Goal: Task Accomplishment & Management: Complete application form

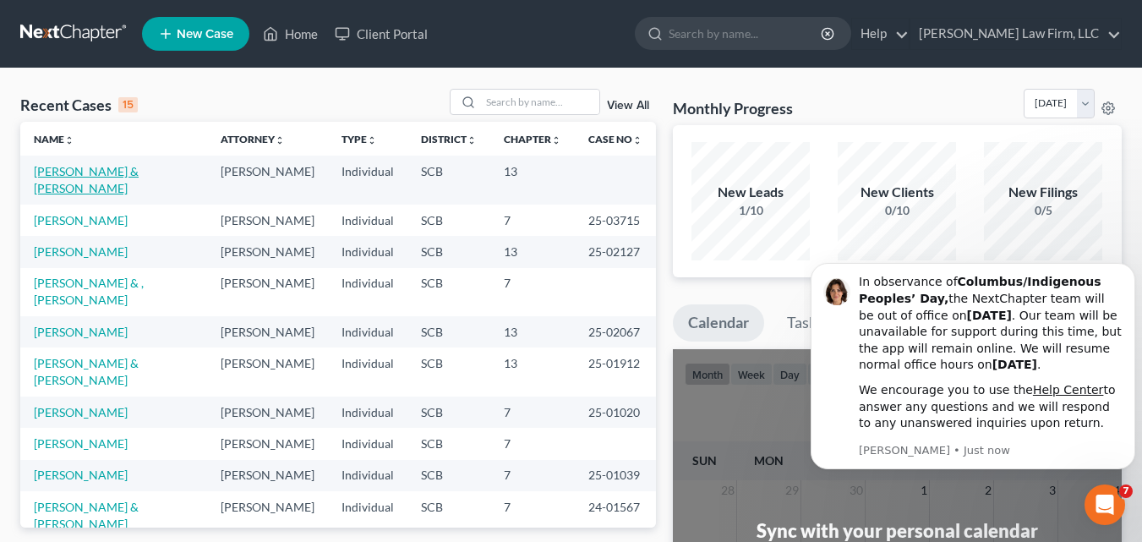
click at [68, 171] on link "[PERSON_NAME] & [PERSON_NAME]" at bounding box center [86, 179] width 105 height 31
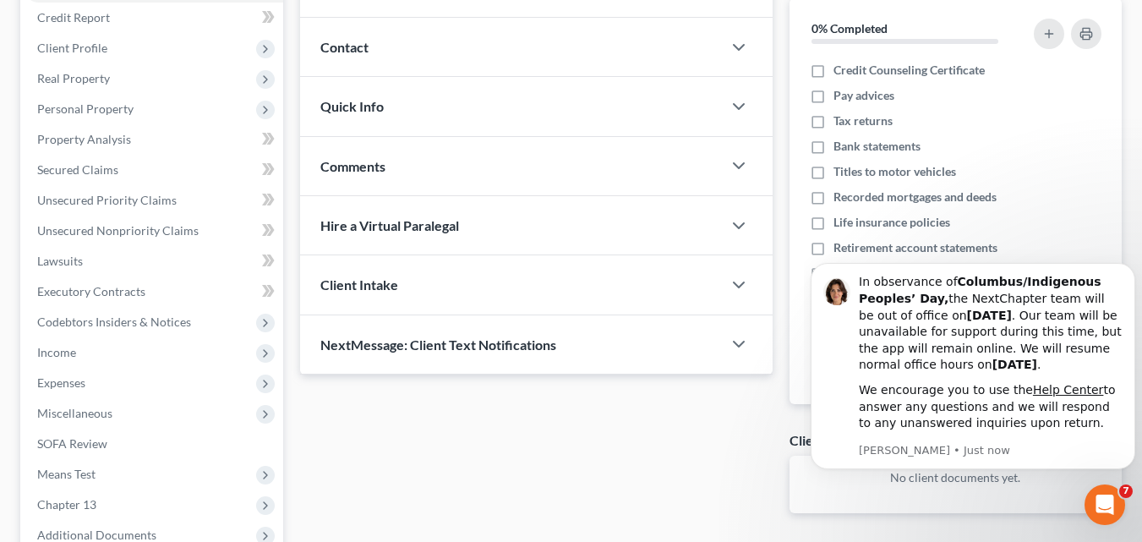
scroll to position [218, 0]
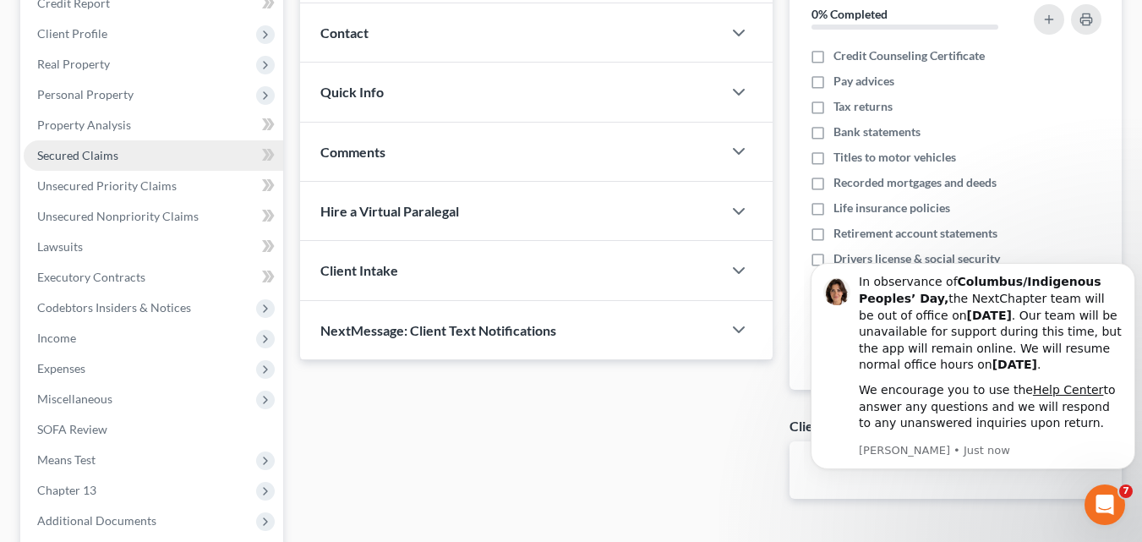
click at [85, 156] on span "Secured Claims" at bounding box center [77, 155] width 81 height 14
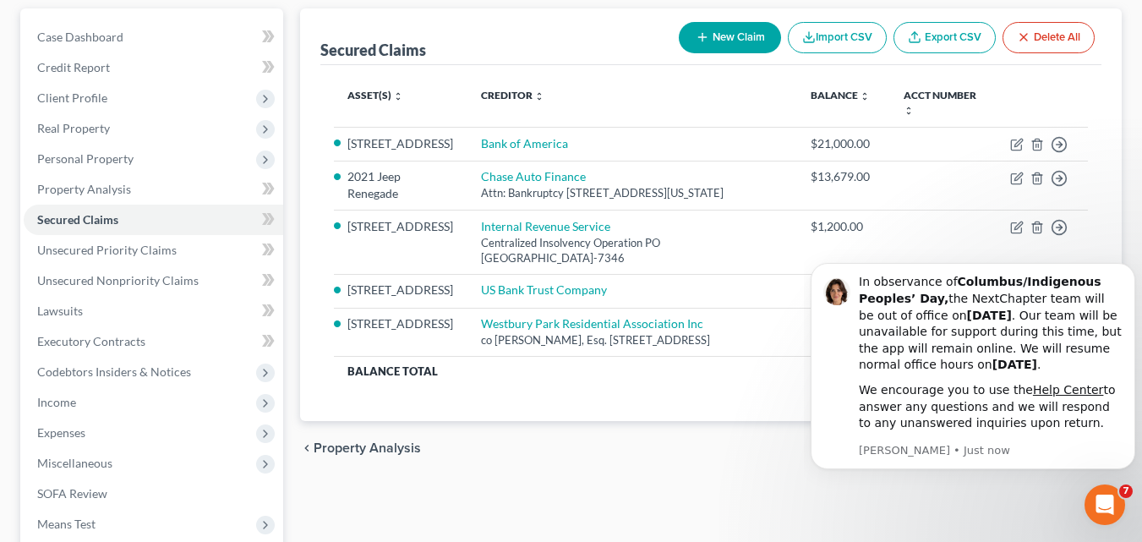
scroll to position [254, 0]
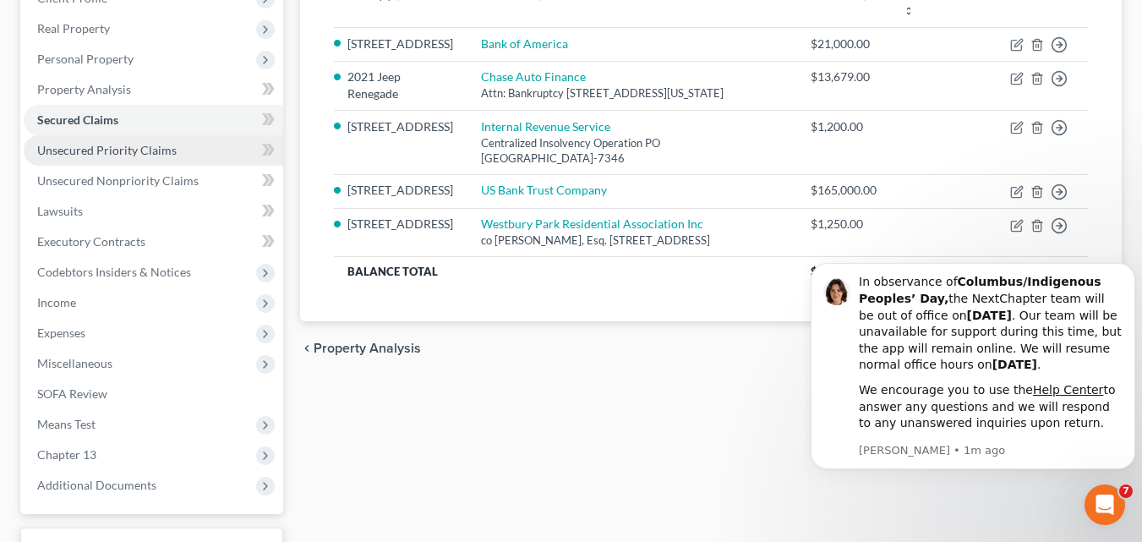
click at [137, 155] on span "Unsecured Priority Claims" at bounding box center [107, 150] width 140 height 14
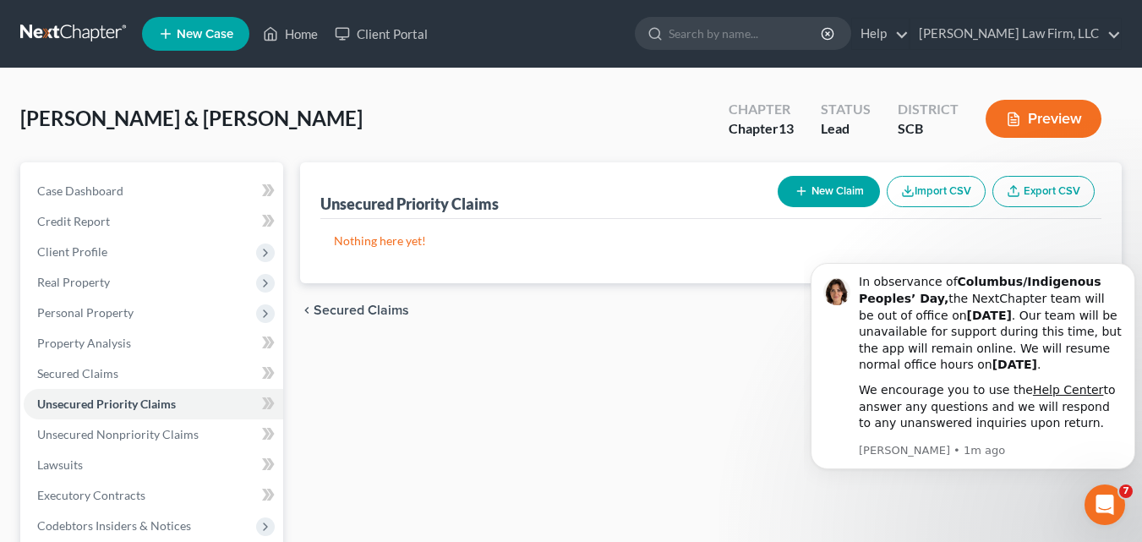
click at [847, 191] on button "New Claim" at bounding box center [829, 191] width 102 height 31
select select "2"
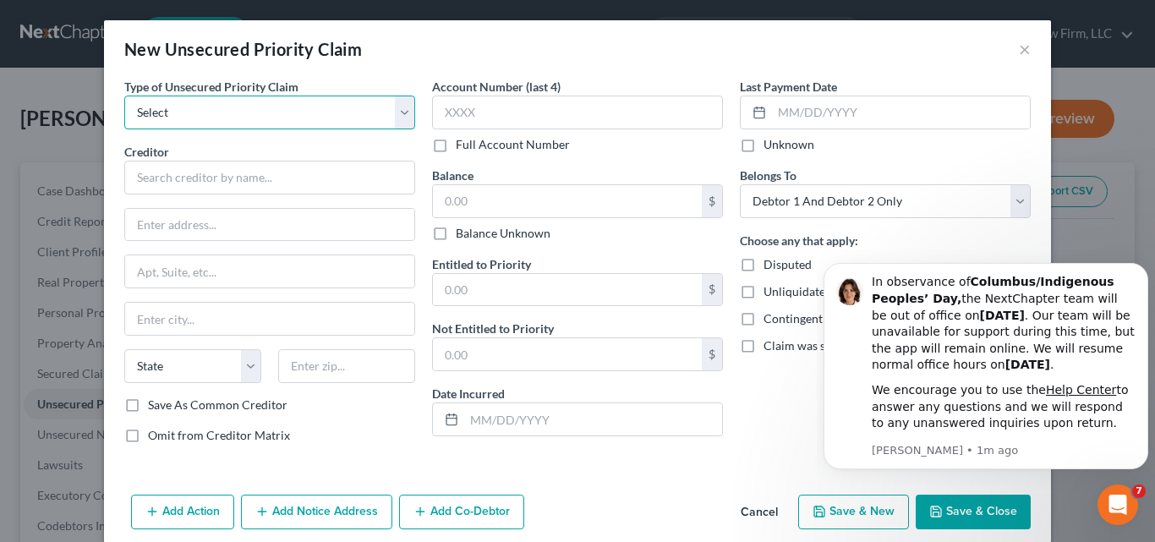
click at [216, 122] on select "Select Taxes & Other Government Units Domestic Support Obligations Extensions o…" at bounding box center [269, 113] width 291 height 34
select select "0"
click at [124, 96] on select "Select Taxes & Other Government Units Domestic Support Obligations Extensions o…" at bounding box center [269, 113] width 291 height 34
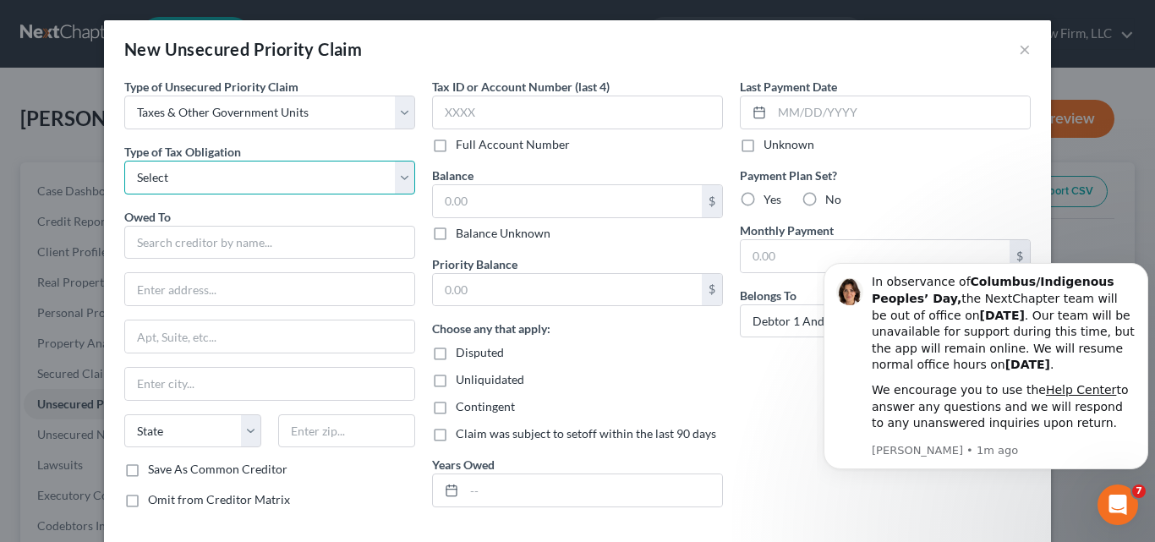
click at [193, 180] on select "Select Federal City State Franchise Tax Board Other" at bounding box center [269, 178] width 291 height 34
select select "2"
click at [124, 161] on select "Select Federal City State Franchise Tax Board Other" at bounding box center [269, 178] width 291 height 34
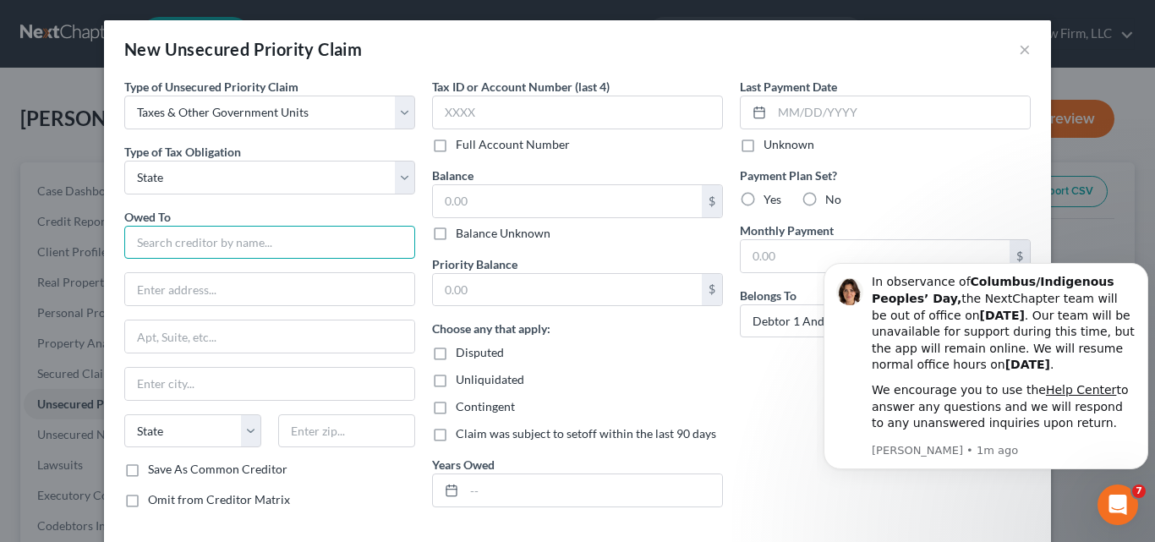
click at [167, 242] on input "text" at bounding box center [269, 243] width 291 height 34
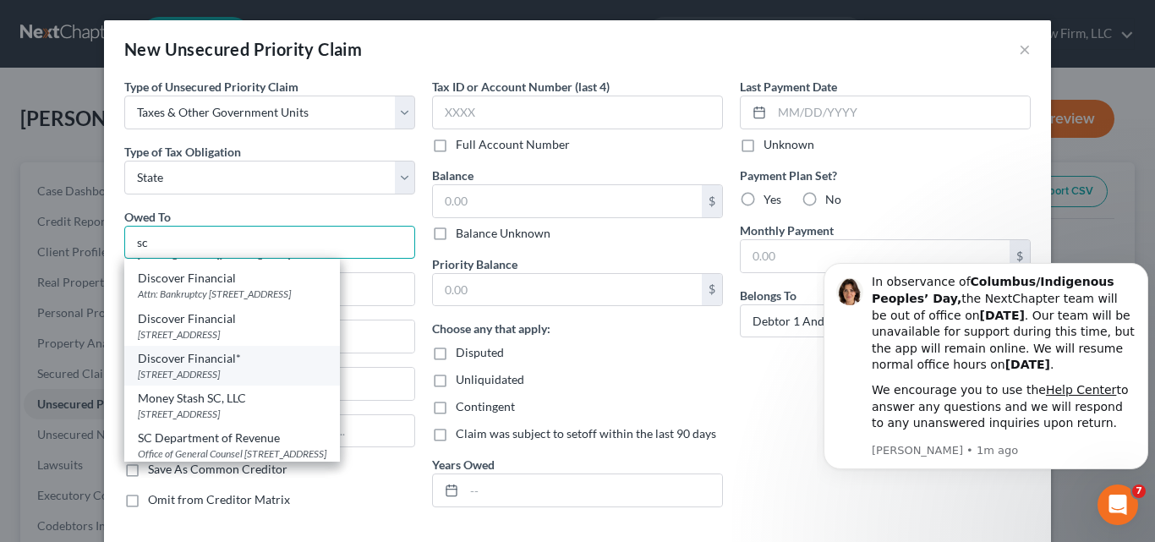
scroll to position [51, 0]
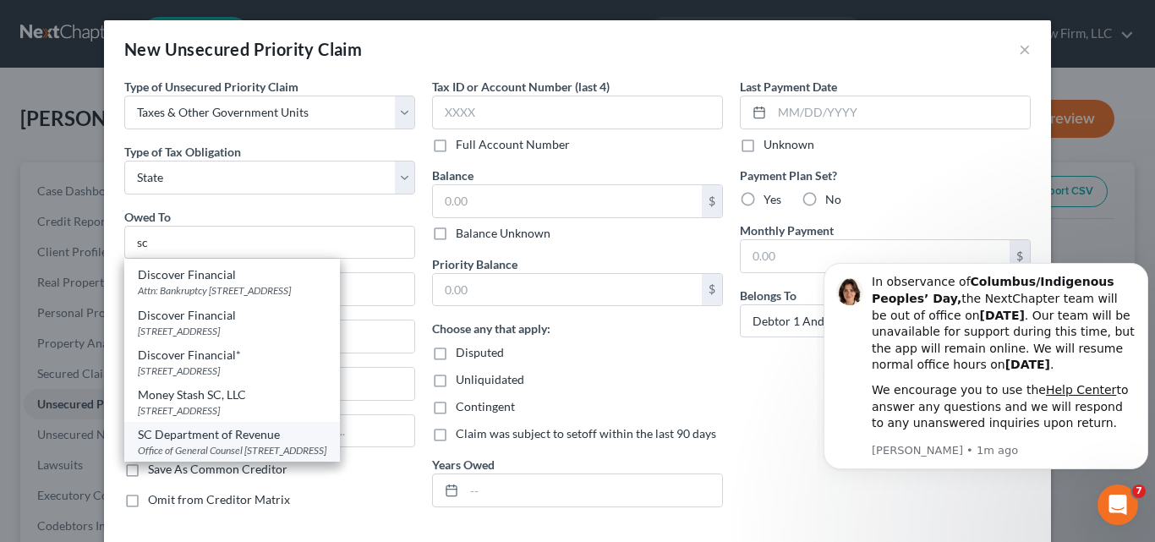
click at [238, 426] on div "SC Department of Revenue" at bounding box center [232, 434] width 189 height 17
type input "SC Department of Revenue"
type input "Office of General Counsel"
type input "[STREET_ADDRESS]"
type input "Columbia"
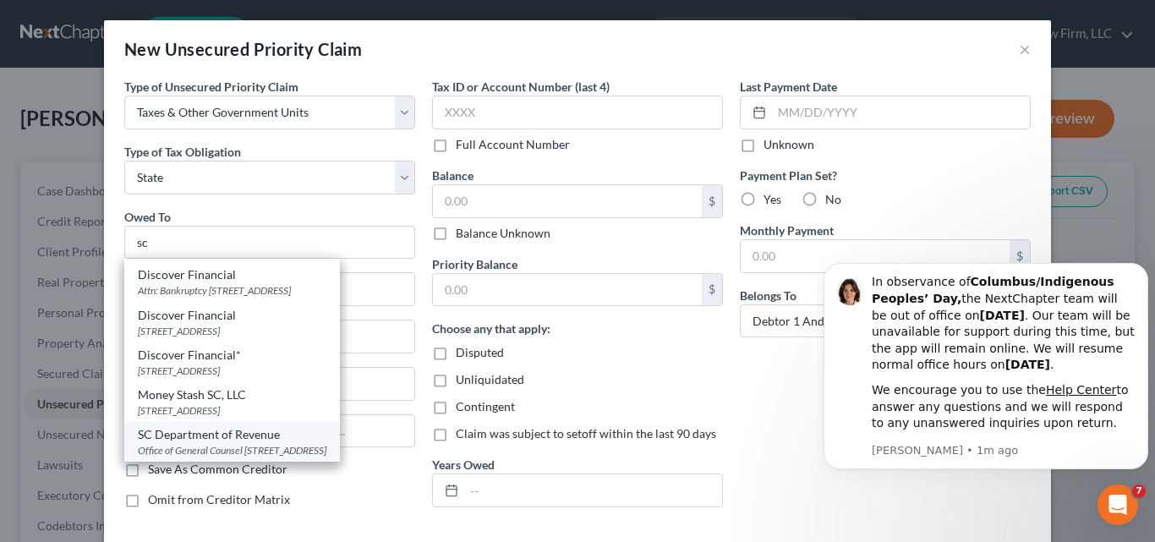
select select "42"
type input "29210-0000"
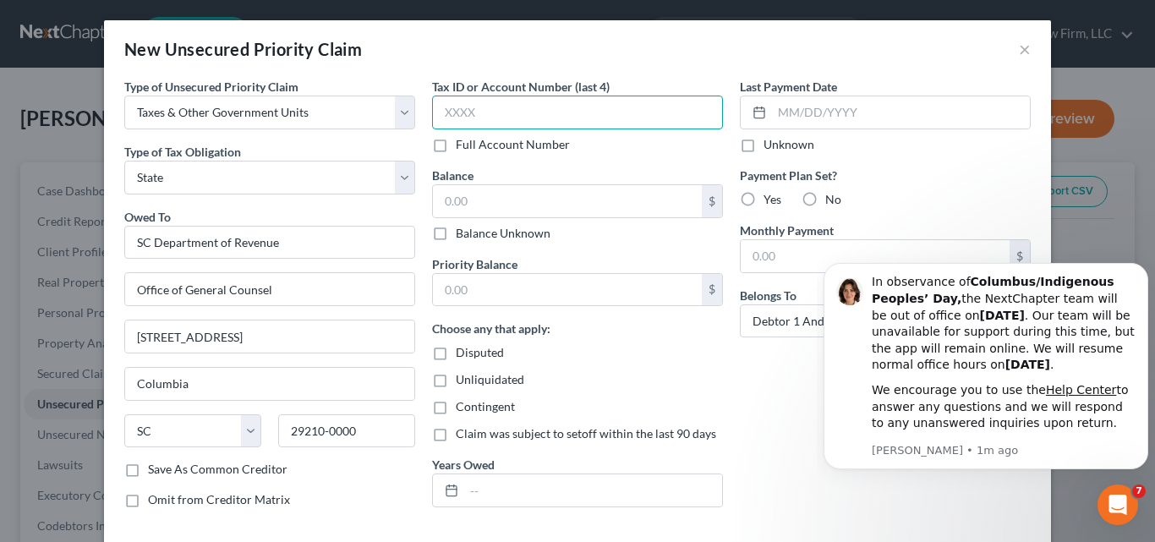
click at [567, 111] on input "text" at bounding box center [577, 113] width 291 height 34
type input "3198"
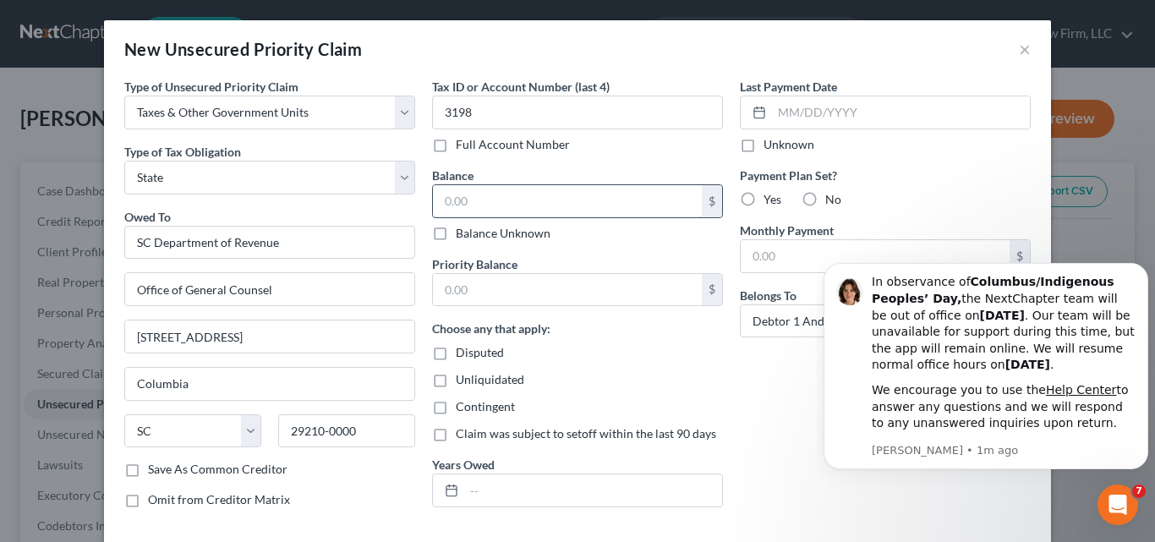
click at [534, 200] on input "text" at bounding box center [567, 201] width 269 height 32
type input "0.00"
click at [538, 287] on input "text" at bounding box center [567, 290] width 269 height 32
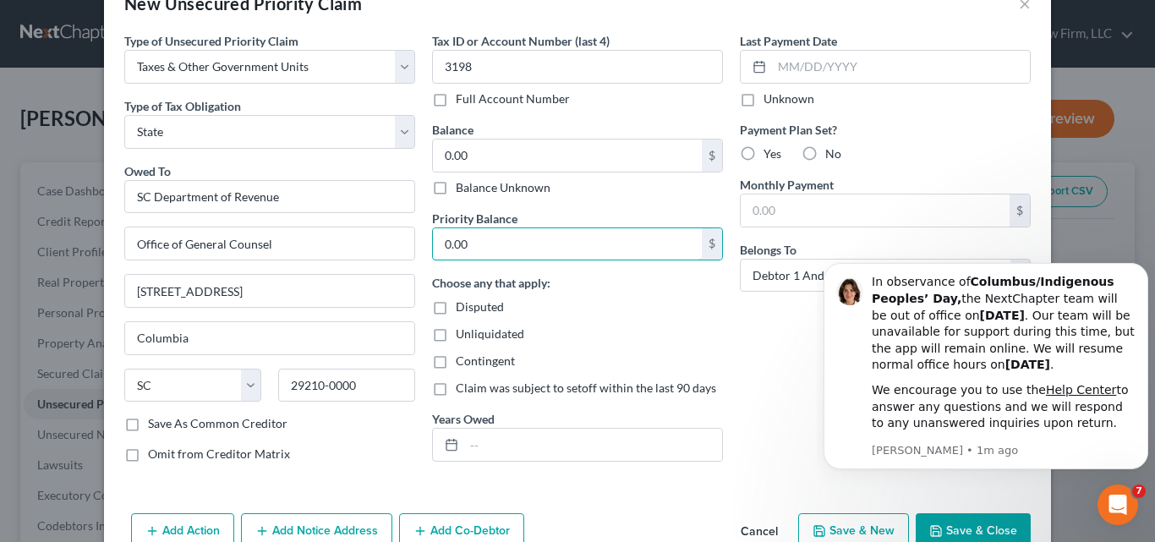
scroll to position [85, 0]
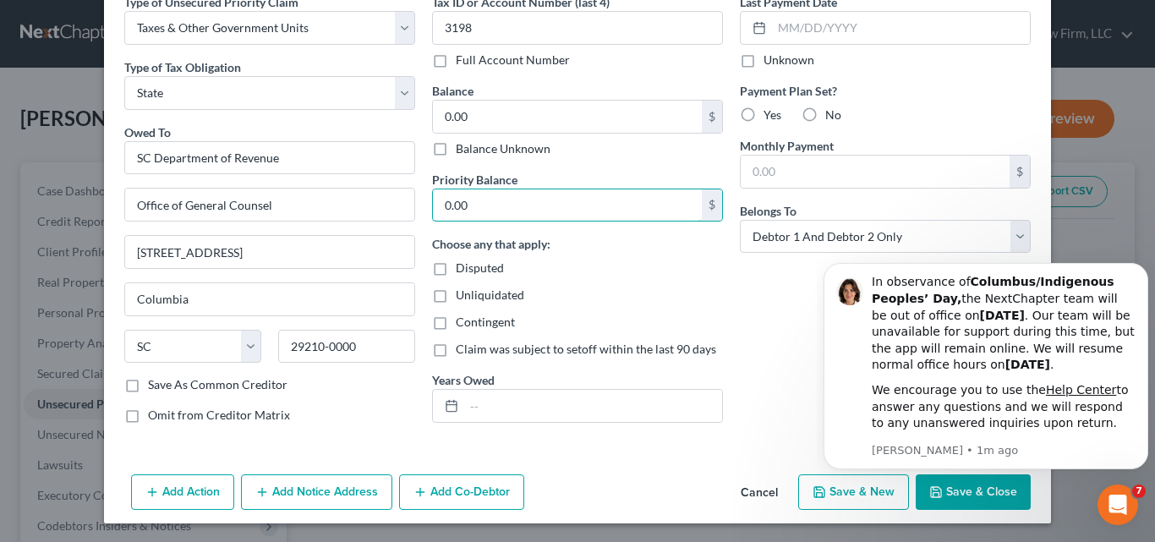
type input "0.00"
click at [825, 114] on label "No" at bounding box center [833, 115] width 16 height 17
click at [832, 114] on input "No" at bounding box center [837, 112] width 11 height 11
radio input "true"
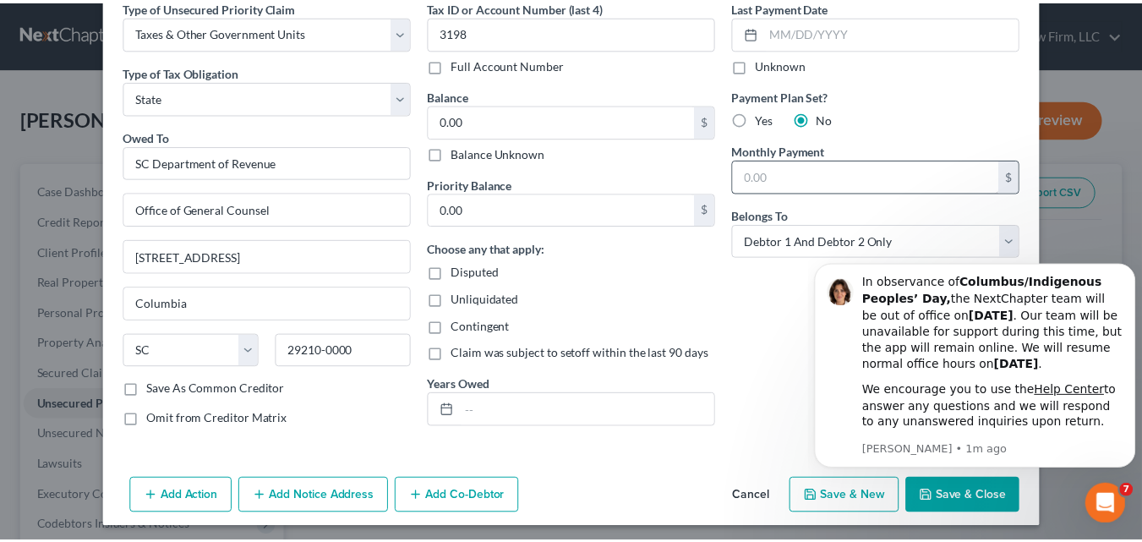
scroll to position [86, 0]
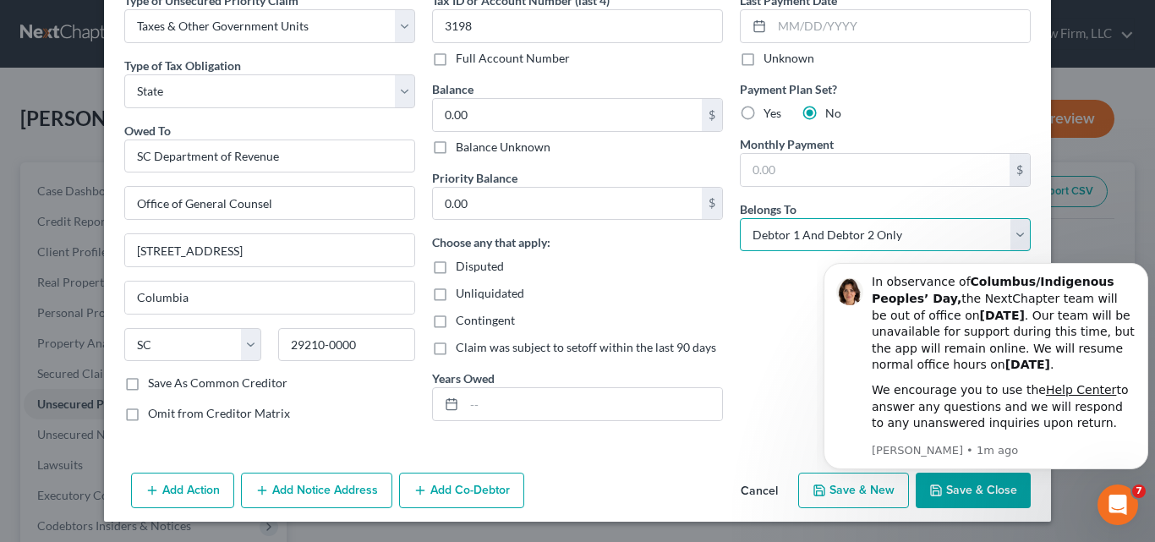
click at [1016, 229] on select "Select Debtor 1 Only Debtor 2 Only Debtor 1 And Debtor 2 Only At Least One Of T…" at bounding box center [885, 235] width 291 height 34
click at [740, 218] on select "Select Debtor 1 Only Debtor 2 Only Debtor 1 And Debtor 2 Only At Least One Of T…" at bounding box center [885, 235] width 291 height 34
click at [933, 495] on body "In observance of Columbus/Indigenous Peoples’ Day, the NextChapter team will be…" at bounding box center [986, 388] width 325 height 278
click at [952, 490] on body "In observance of Columbus/Indigenous Peoples’ Day, the NextChapter team will be…" at bounding box center [986, 388] width 325 height 278
click at [1141, 266] on icon "Dismiss notification" at bounding box center [1143, 269] width 6 height 6
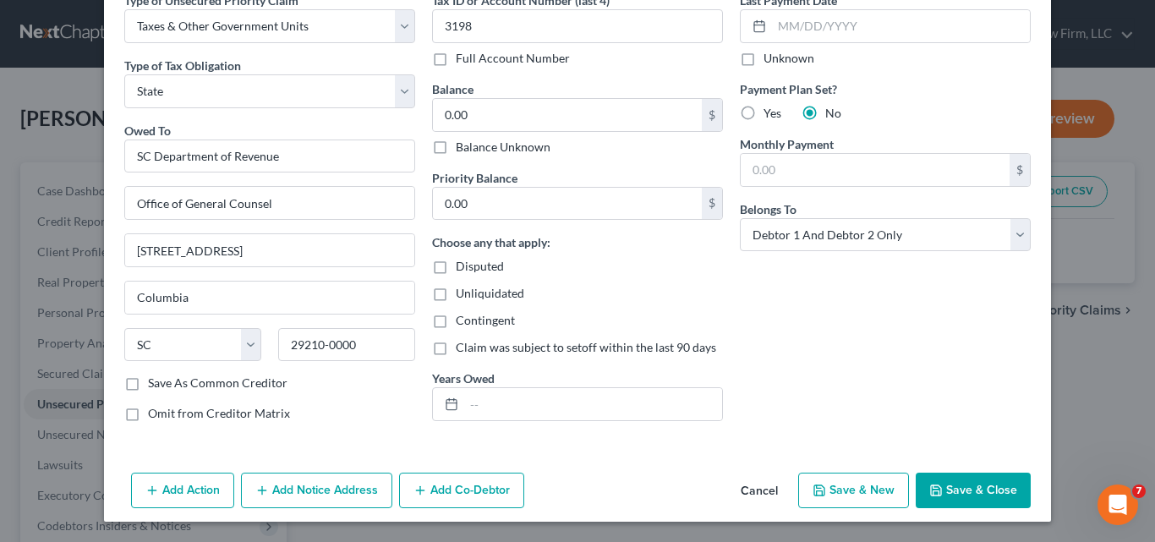
click at [981, 484] on button "Save & Close" at bounding box center [973, 491] width 115 height 36
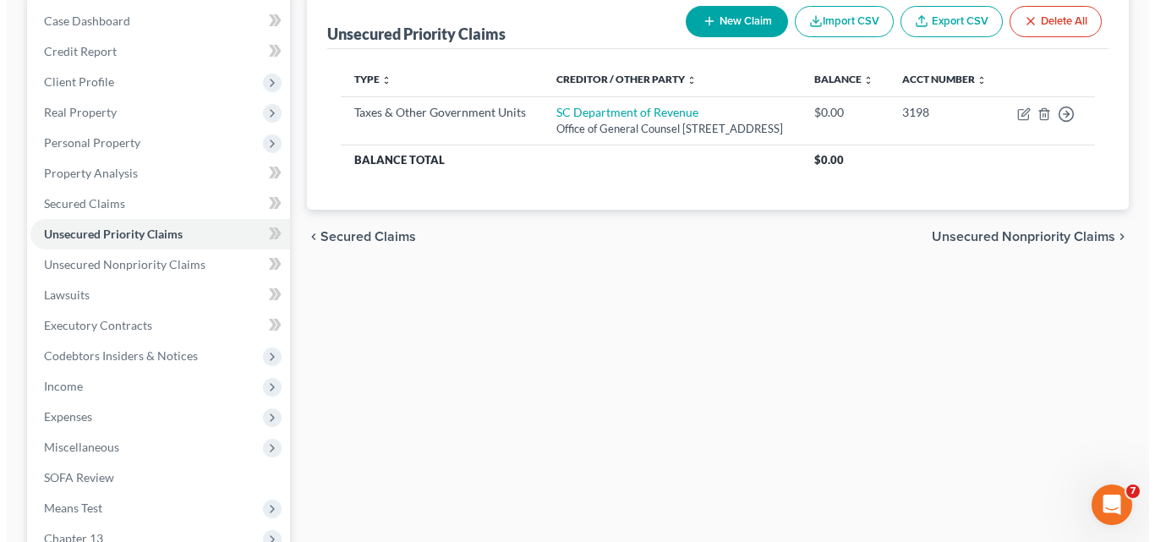
scroll to position [0, 0]
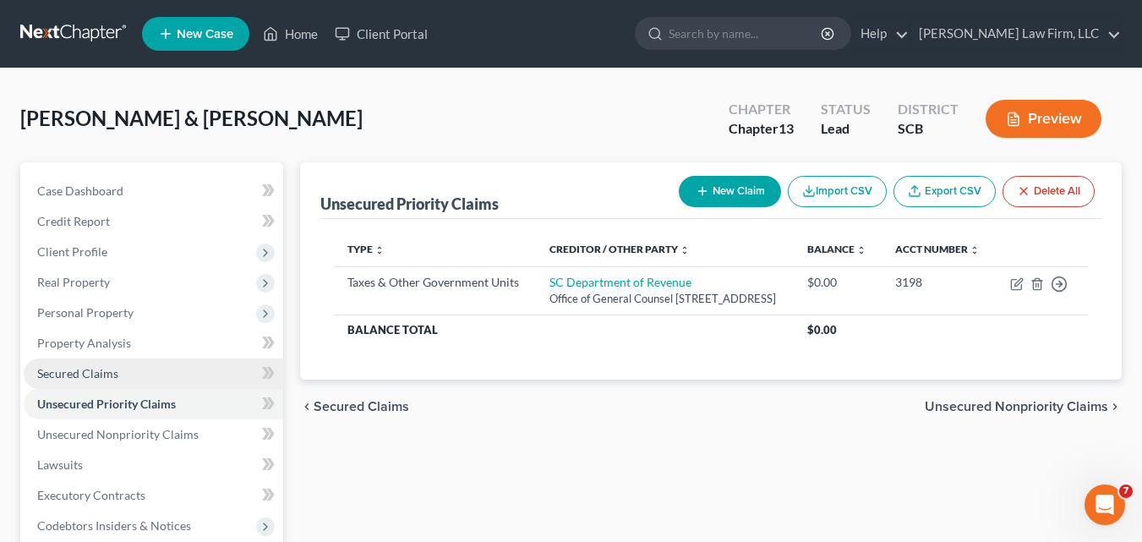
click at [87, 374] on span "Secured Claims" at bounding box center [77, 373] width 81 height 14
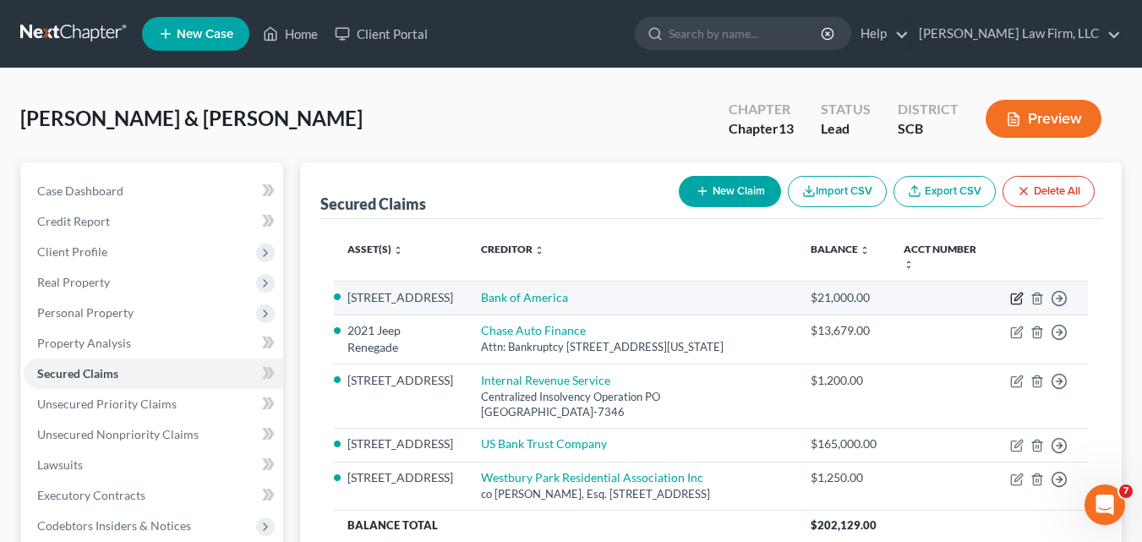
click at [1019, 296] on icon "button" at bounding box center [1019, 297] width 8 height 8
select select "18"
select select "2"
select select "0"
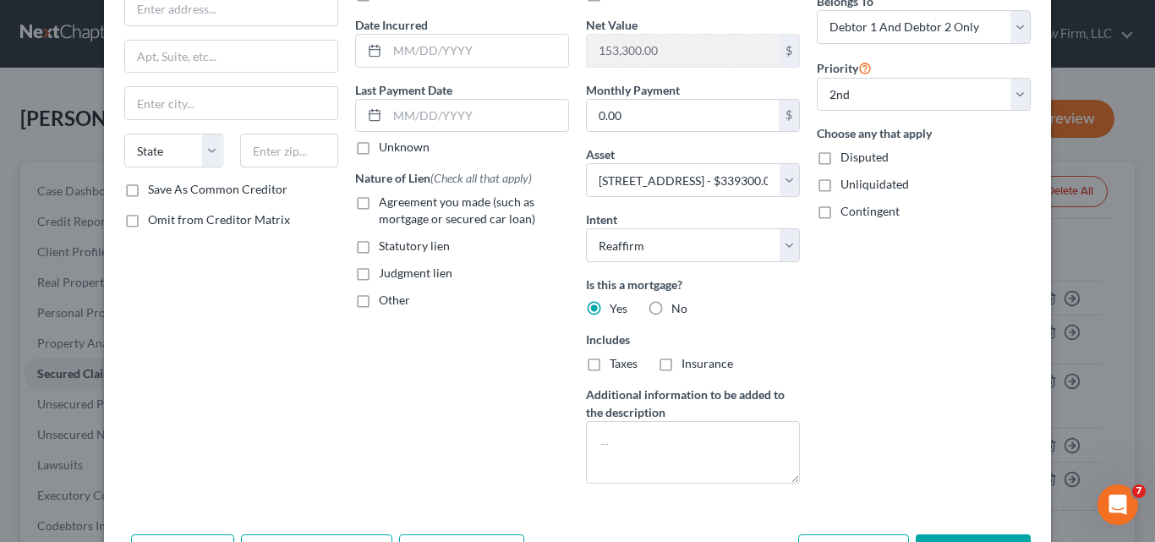
scroll to position [254, 0]
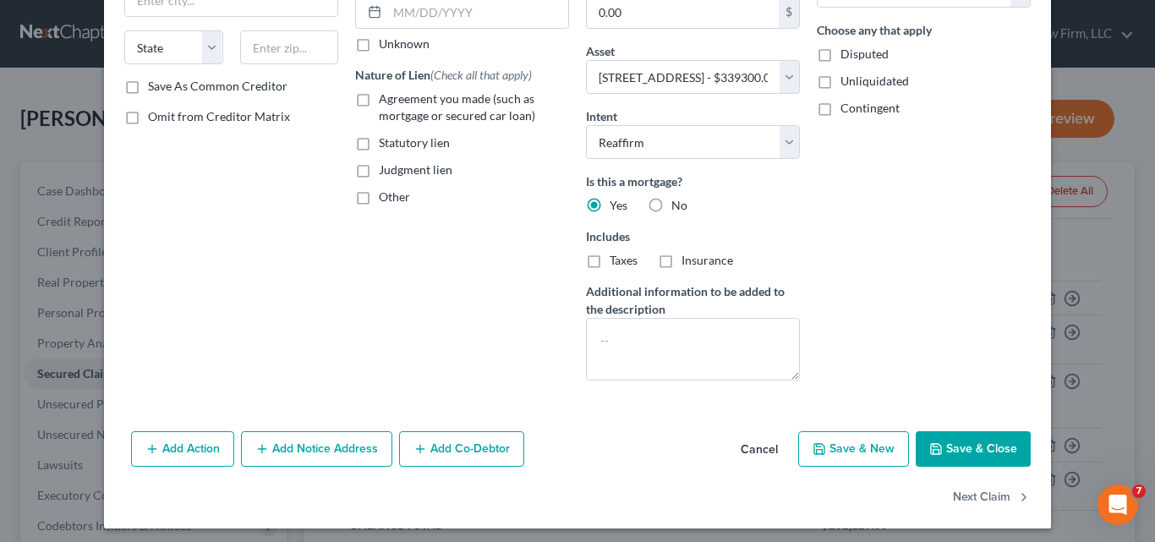
click at [319, 439] on button "Add Notice Address" at bounding box center [316, 449] width 151 height 36
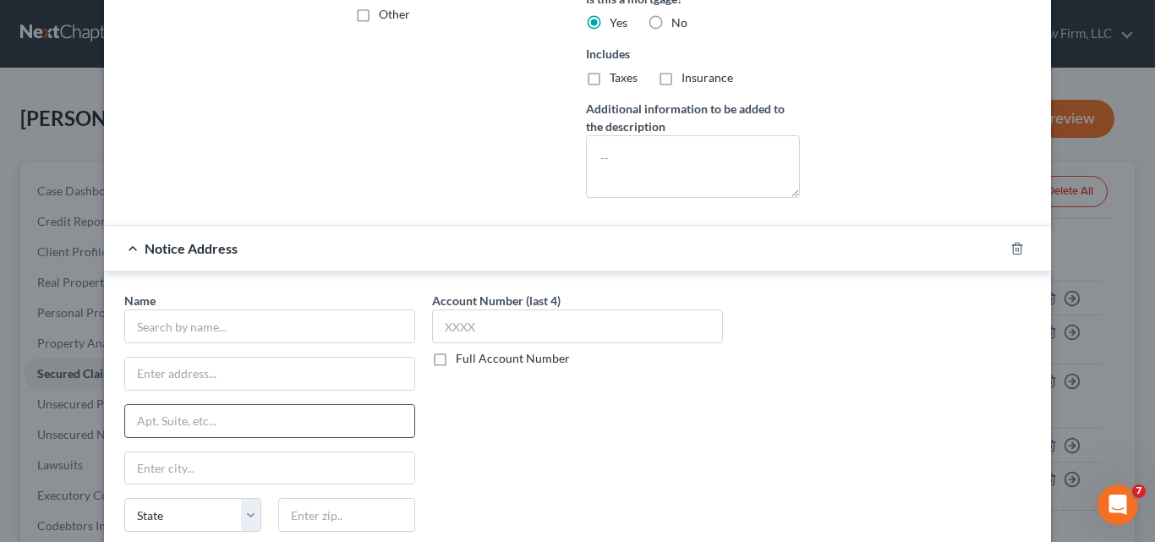
scroll to position [507, 0]
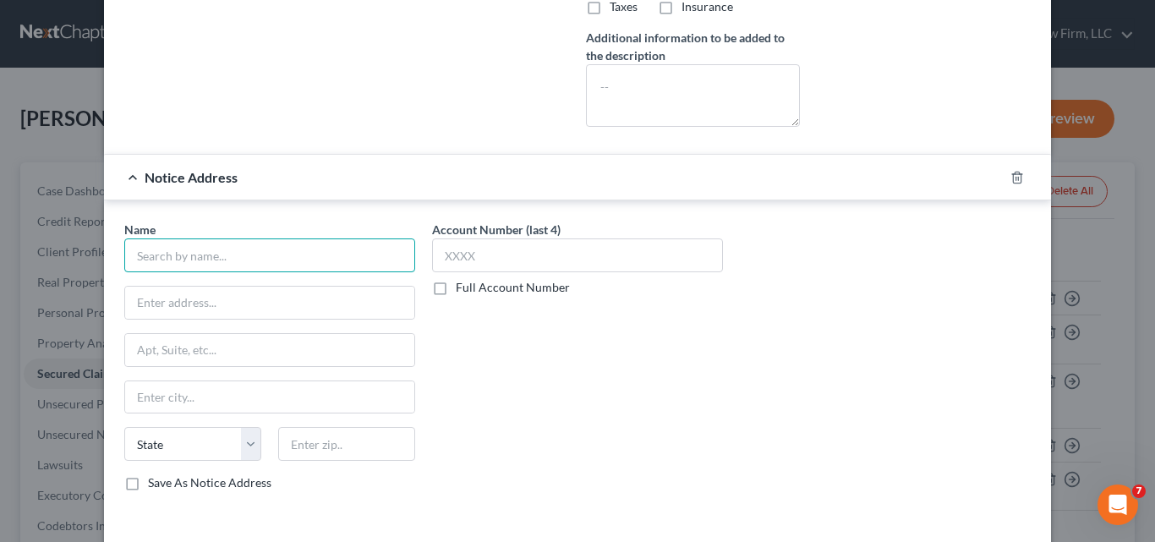
click at [275, 247] on input "text" at bounding box center [269, 255] width 291 height 34
type input "[PERSON_NAME], Esq."
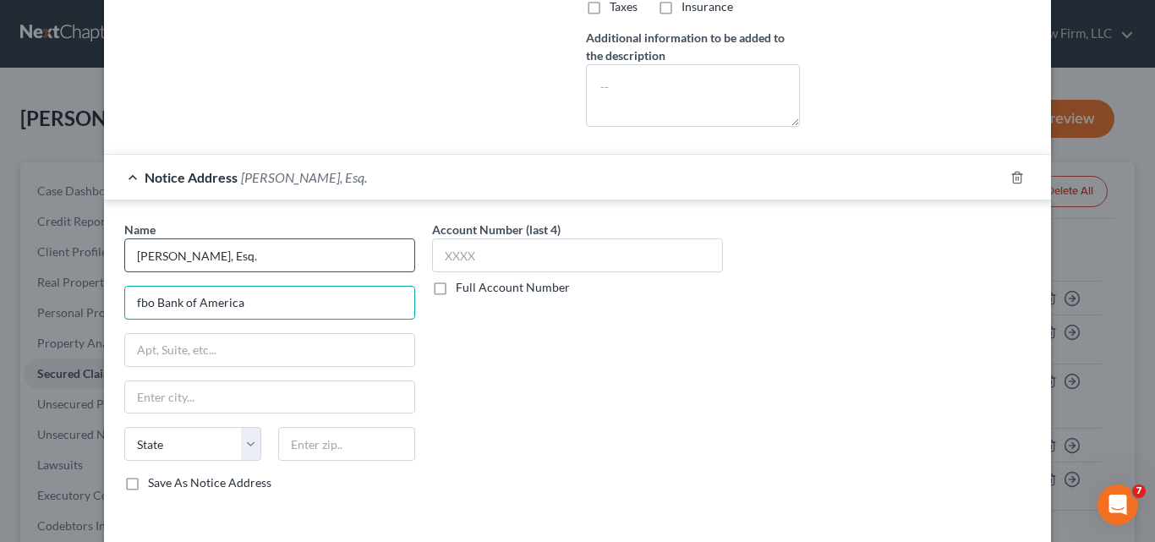
type input "fbo Bank of America"
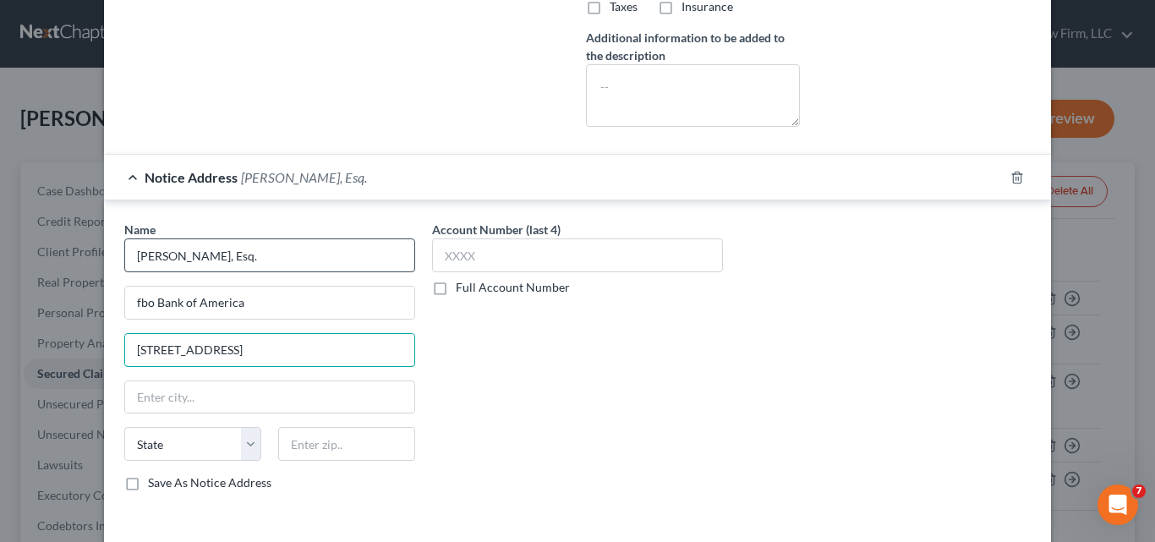
type input "[STREET_ADDRESS]"
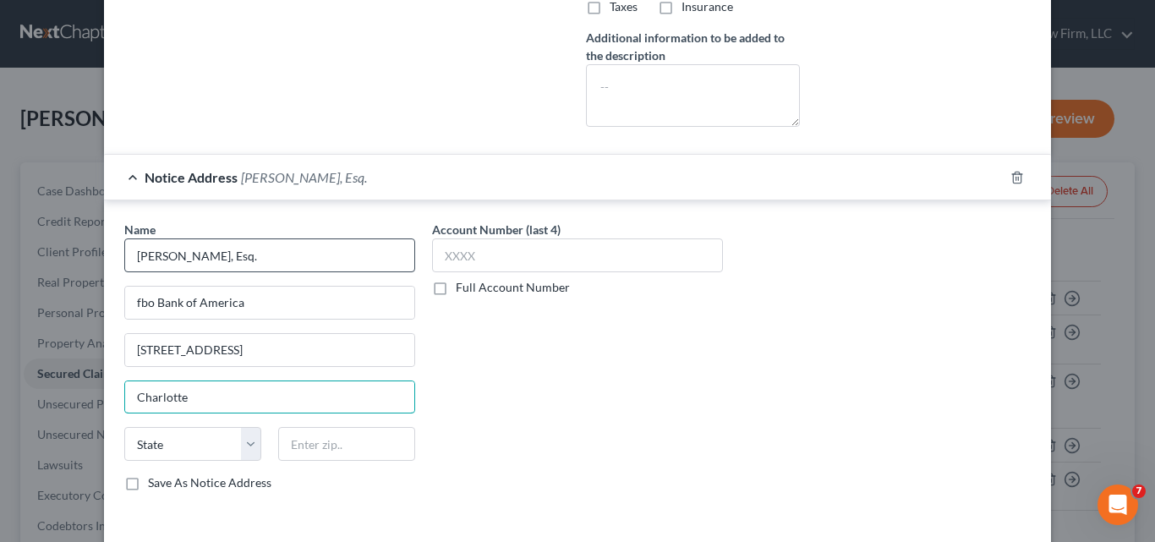
type input "Charlotte"
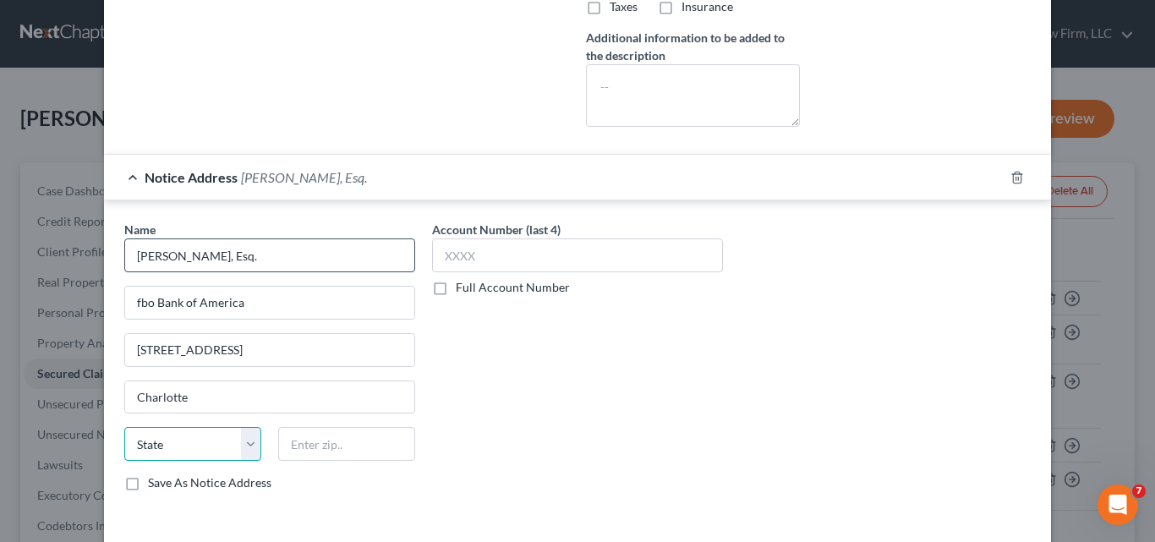
select select "28"
type input "28217"
click at [266, 255] on input "[PERSON_NAME], Esq." at bounding box center [269, 255] width 291 height 34
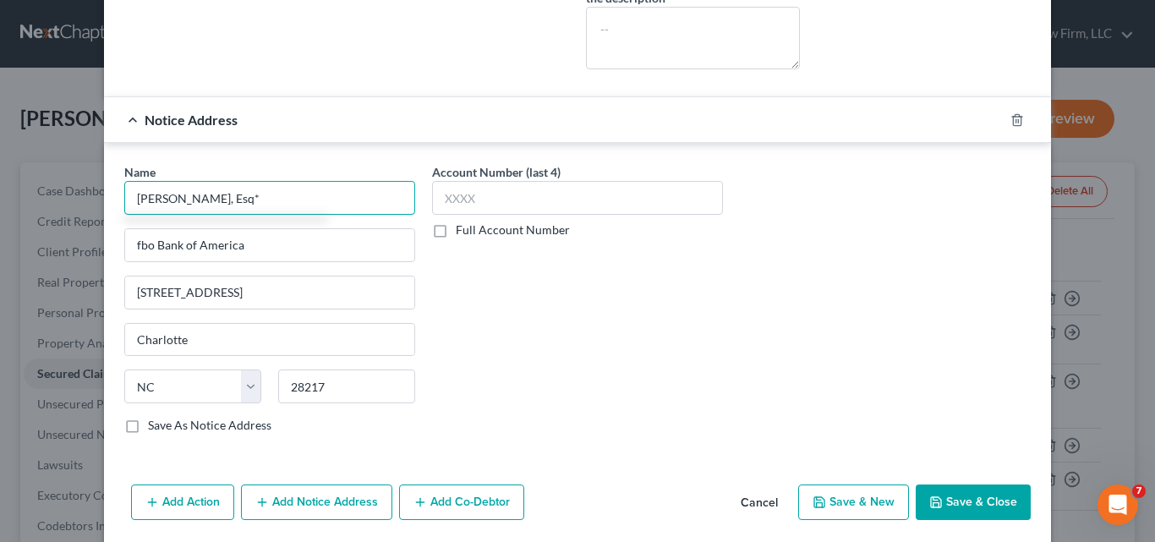
scroll to position [625, 0]
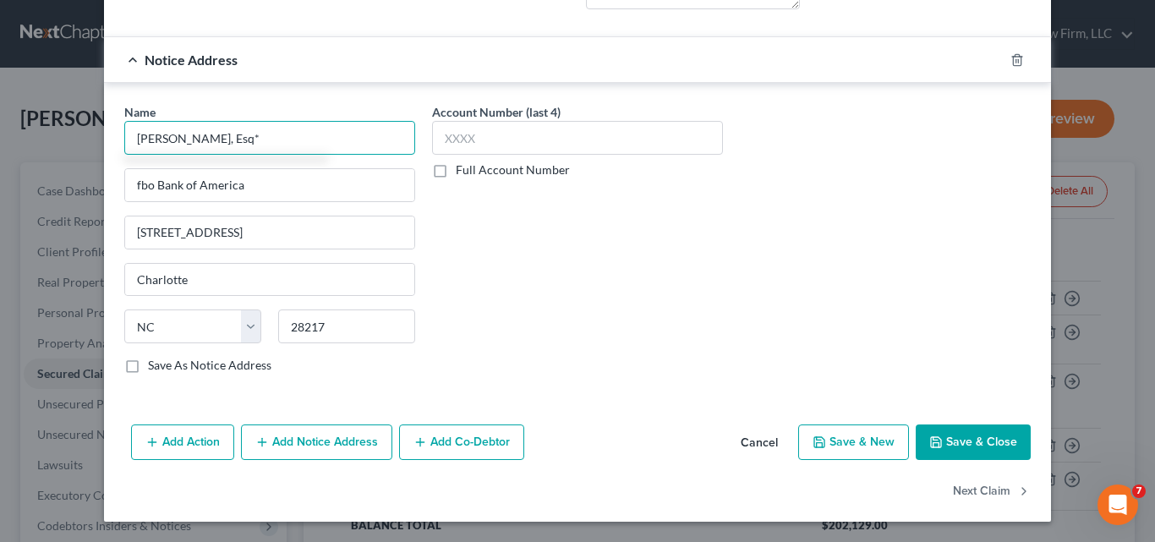
type input "[PERSON_NAME], Esq*"
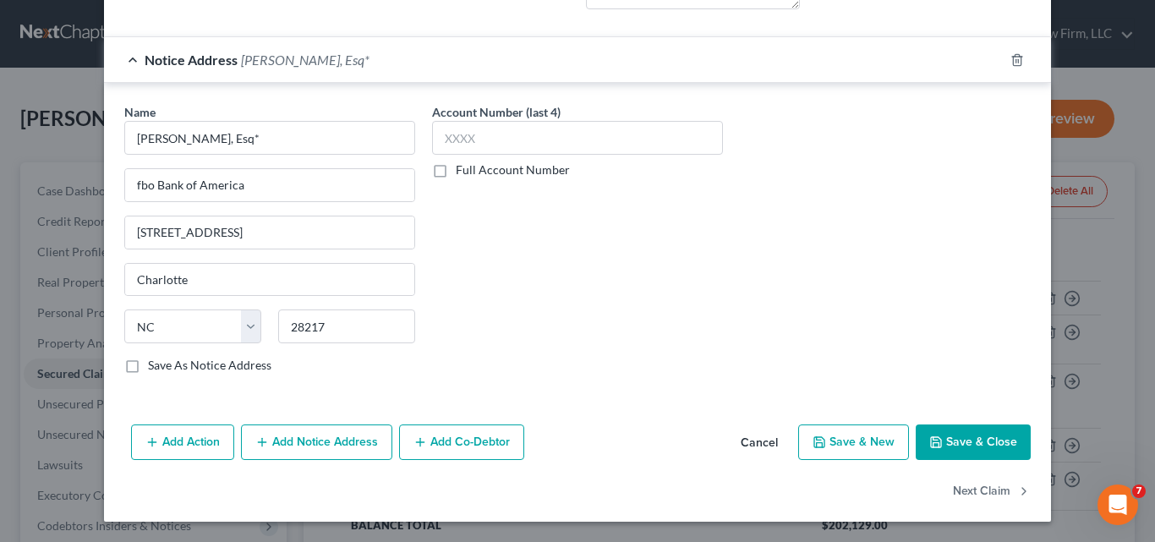
click at [456, 173] on label "Full Account Number" at bounding box center [513, 169] width 114 height 17
click at [463, 172] on input "Full Account Number" at bounding box center [468, 166] width 11 height 11
click at [490, 147] on input "text" at bounding box center [577, 138] width 291 height 34
type input "2025-CP-07-01762"
click at [864, 443] on button "Save & New" at bounding box center [853, 442] width 111 height 36
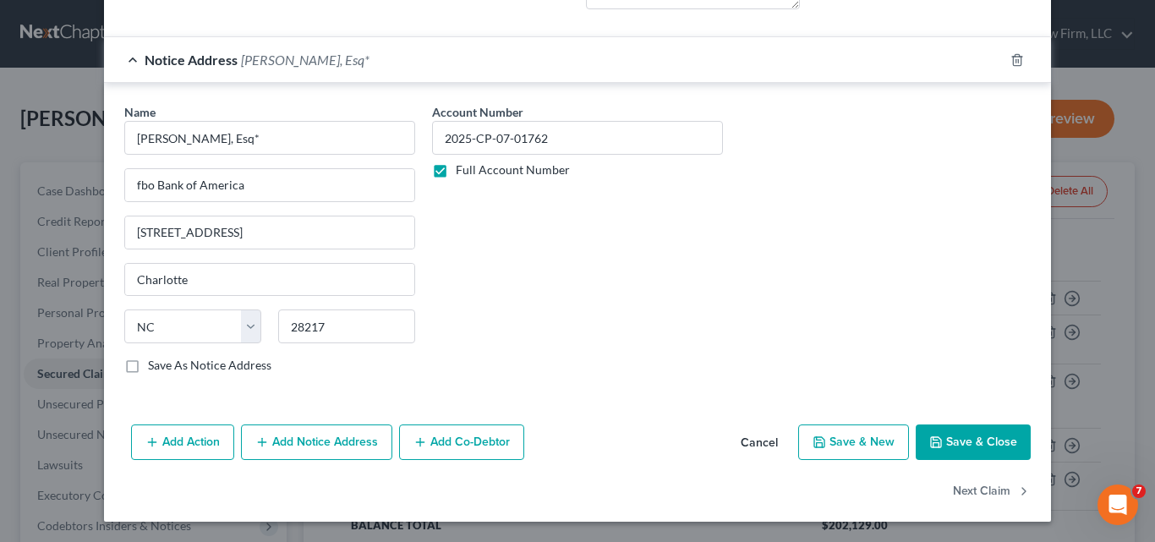
select select "2"
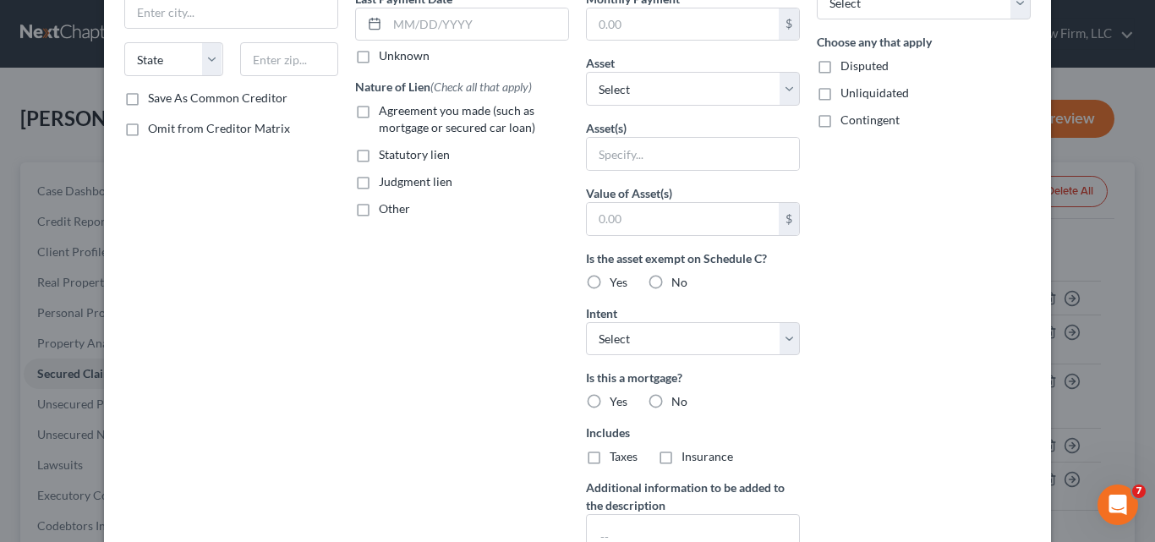
scroll to position [0, 0]
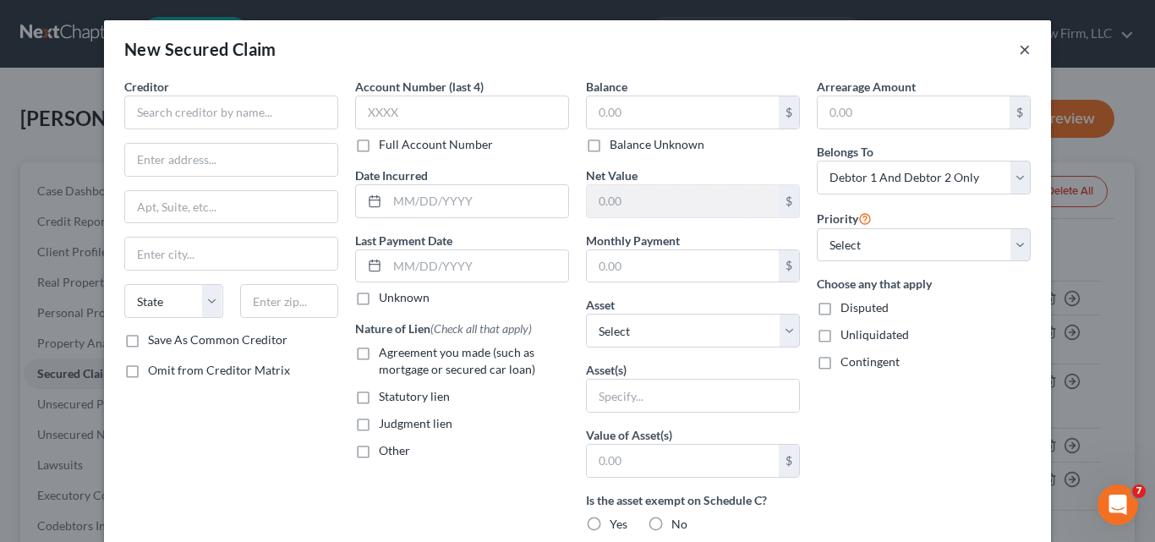
click at [1019, 53] on button "×" at bounding box center [1025, 49] width 12 height 20
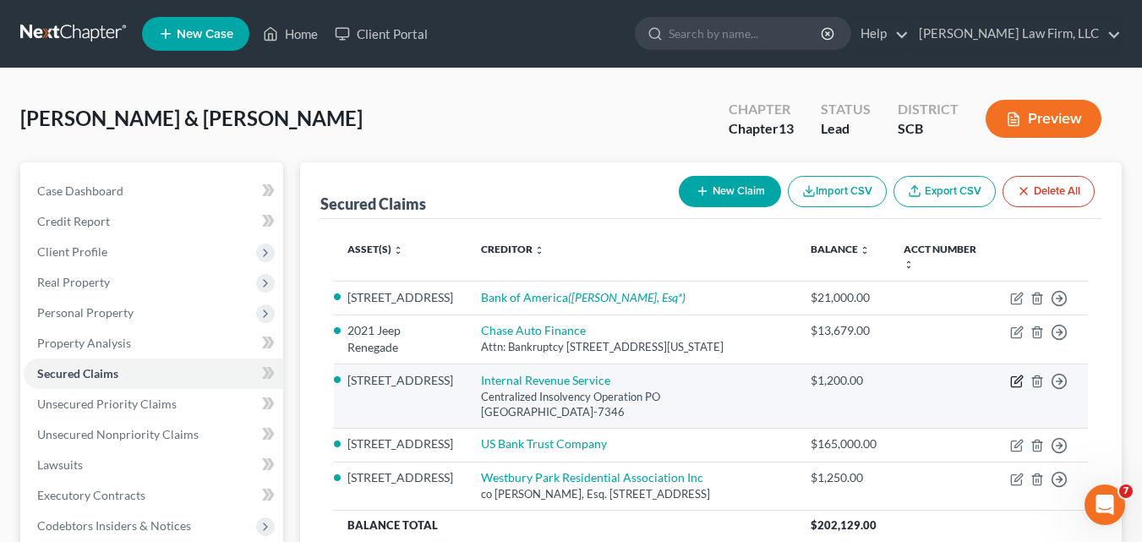
click at [1016, 388] on icon "button" at bounding box center [1017, 382] width 14 height 14
select select "39"
select select "18"
select select "2"
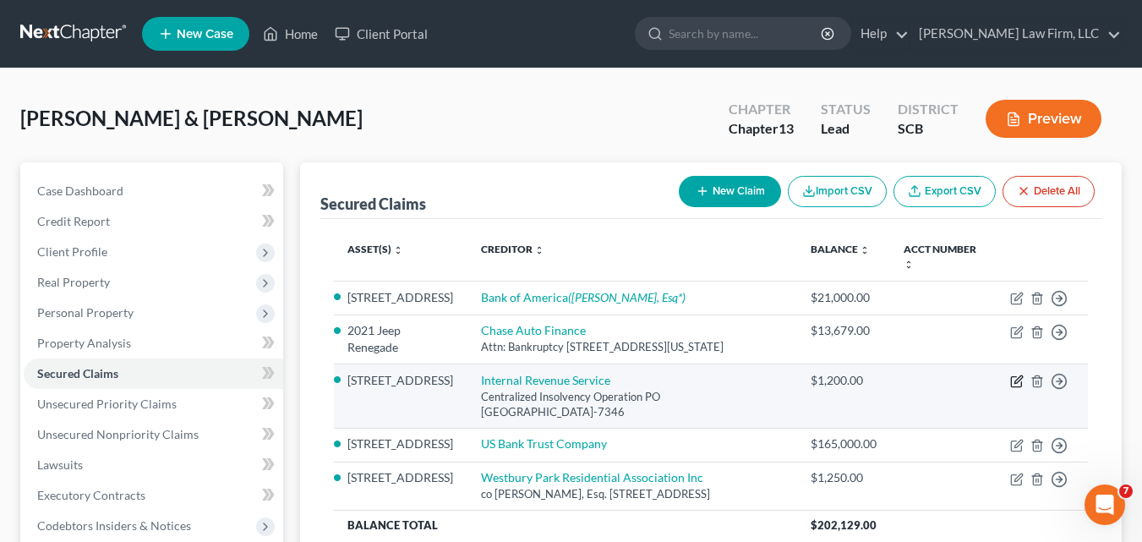
select select "0"
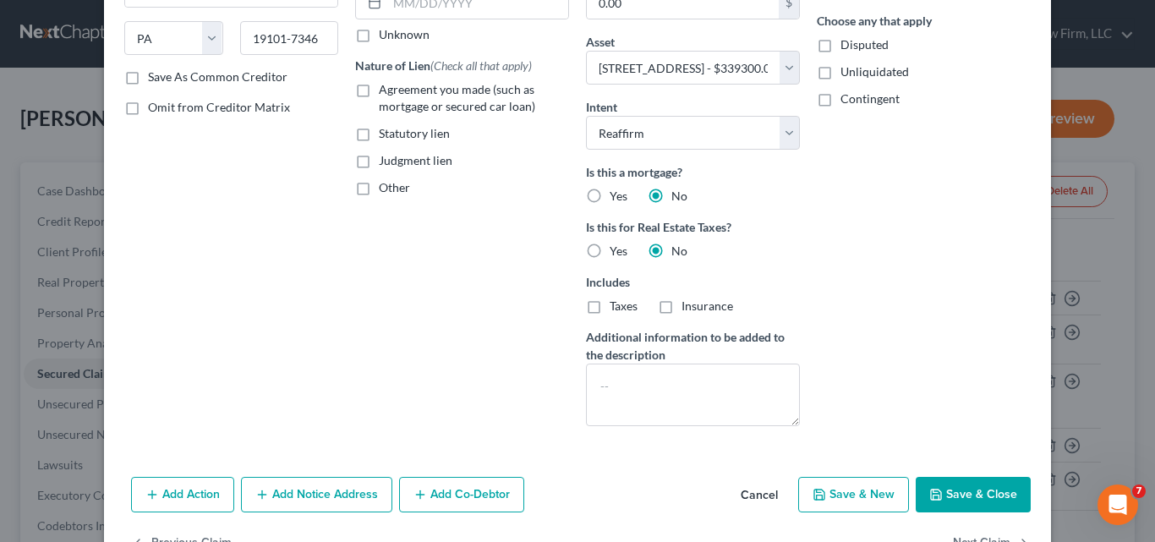
scroll to position [315, 0]
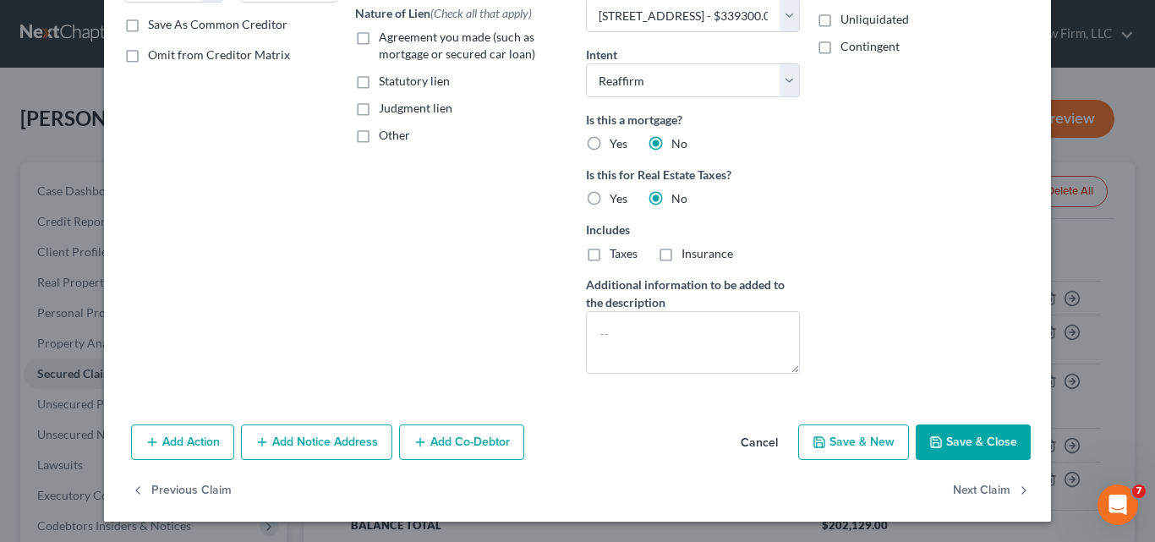
click at [304, 448] on button "Add Notice Address" at bounding box center [316, 442] width 151 height 36
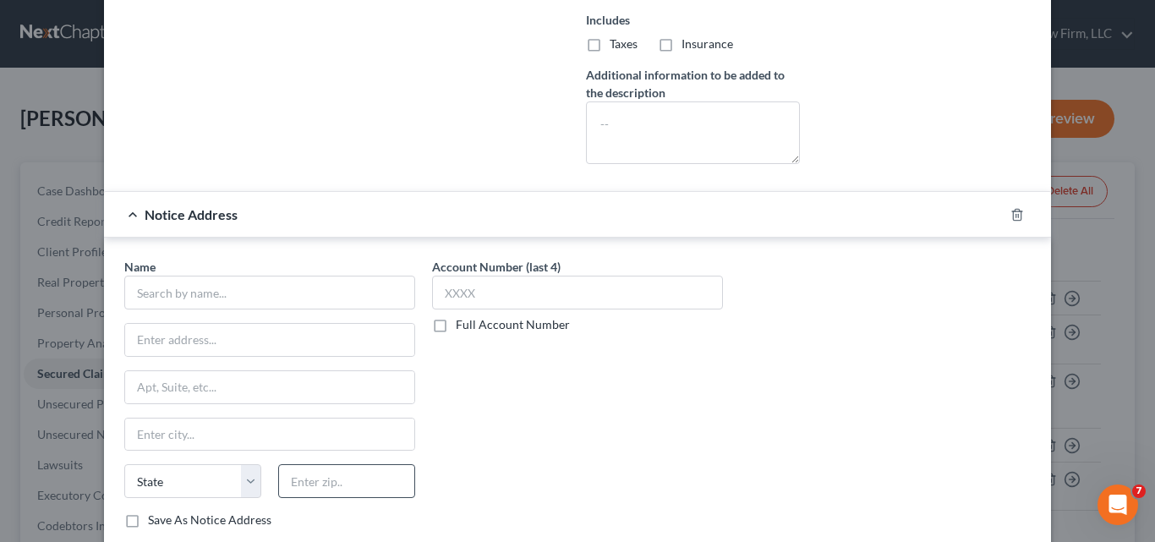
scroll to position [569, 0]
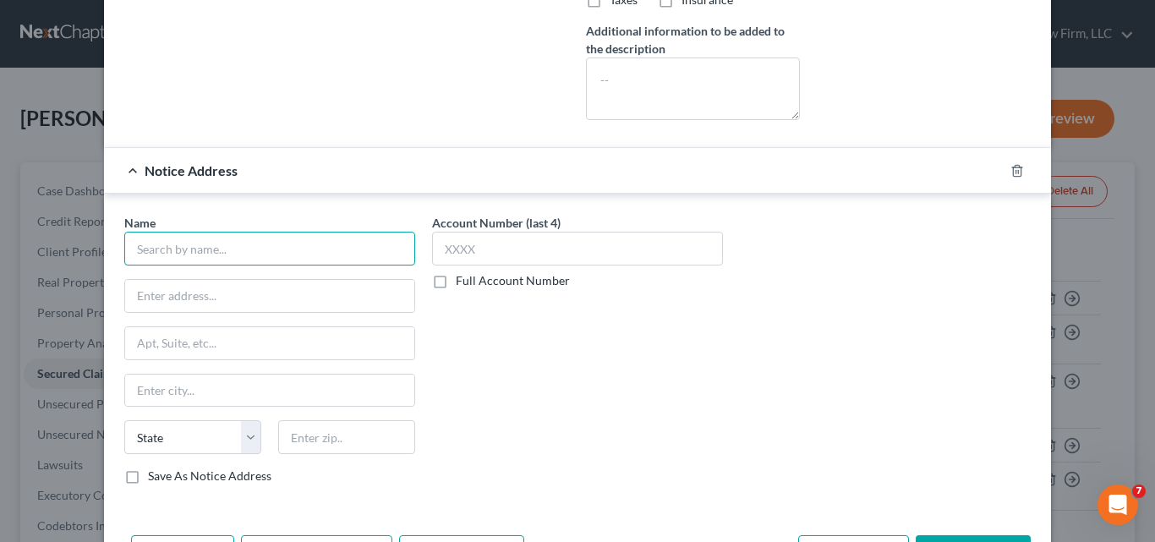
click at [242, 249] on input "text" at bounding box center [269, 249] width 291 height 34
type input "[PERSON_NAME], Esq*"
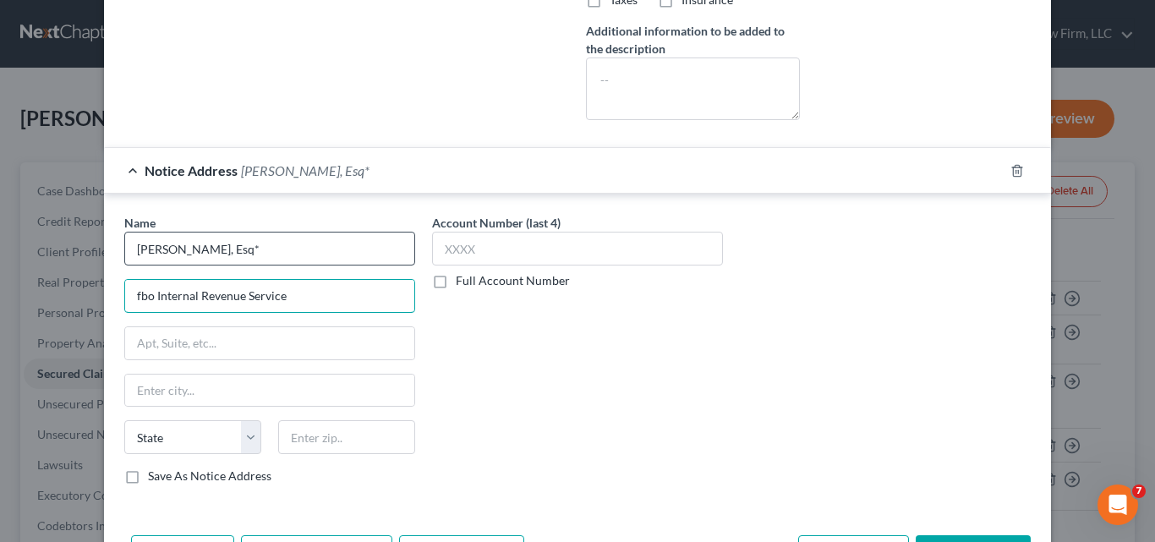
type input "fbo Internal Revenue Service"
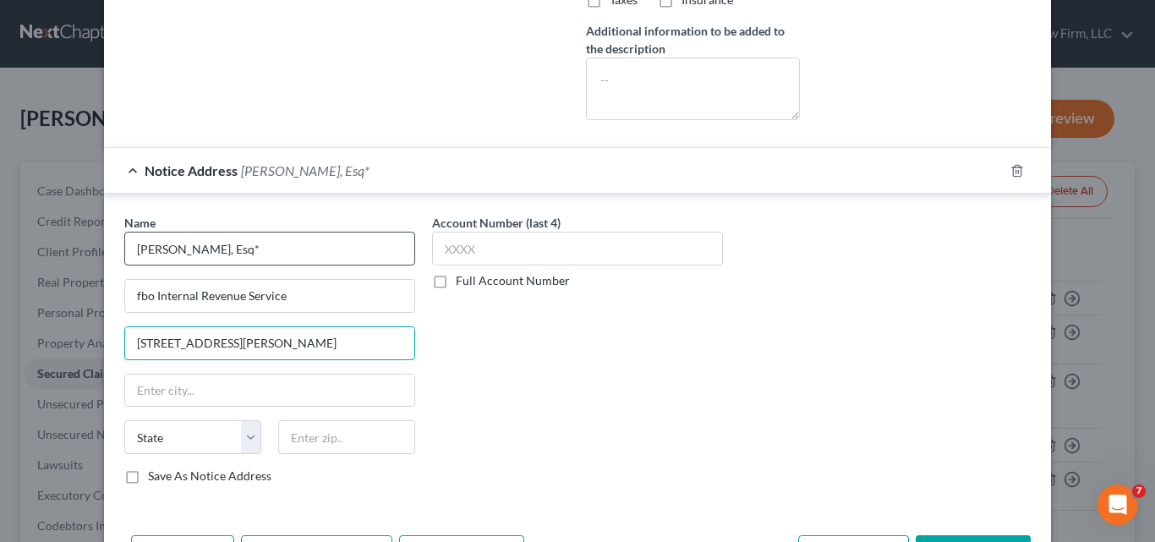
type input "[STREET_ADDRESS][PERSON_NAME]"
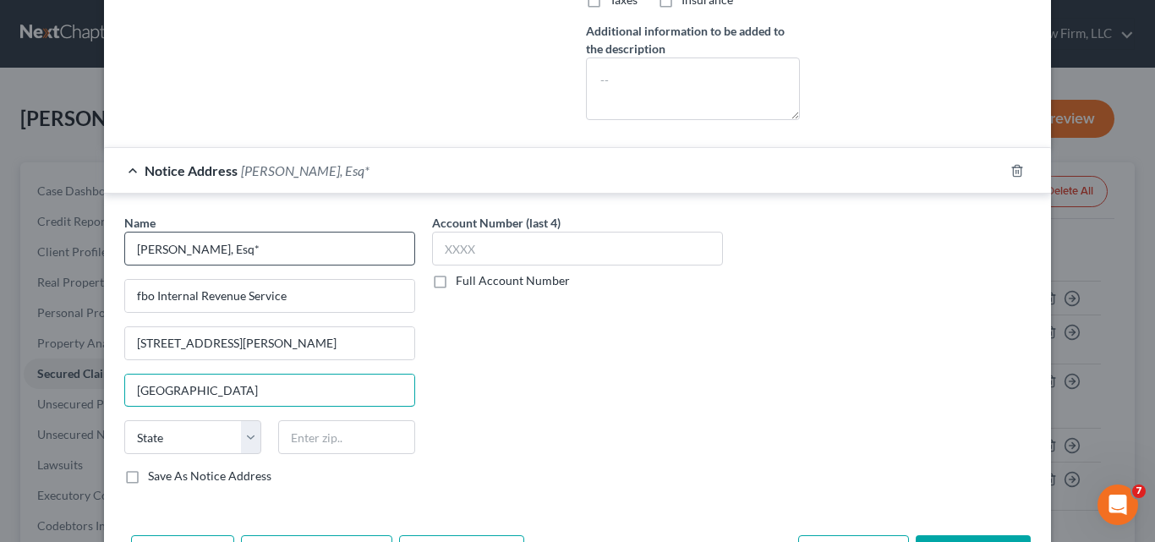
type input "[GEOGRAPHIC_DATA]"
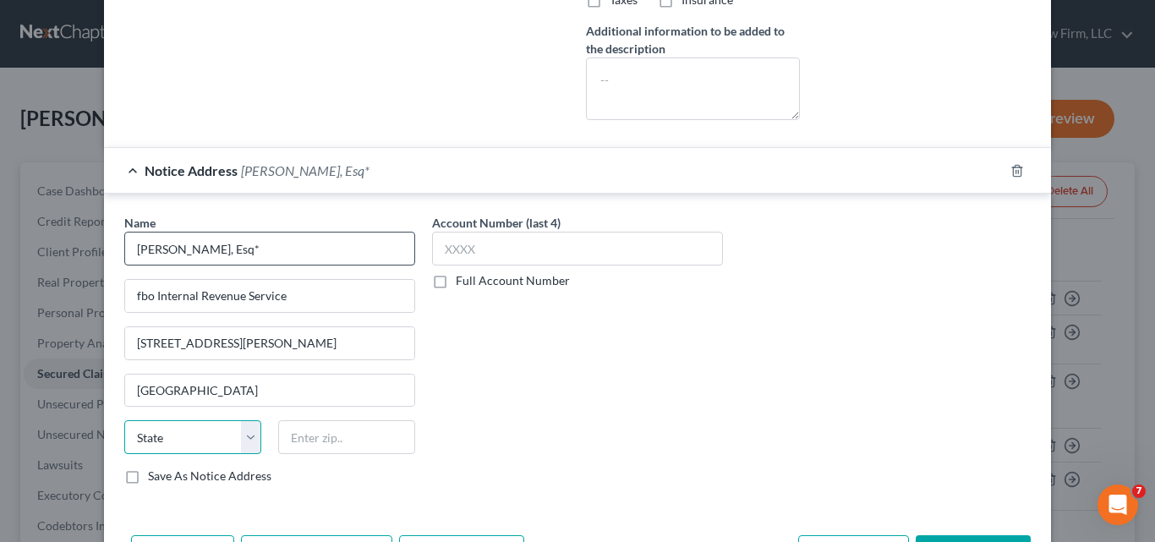
select select "42"
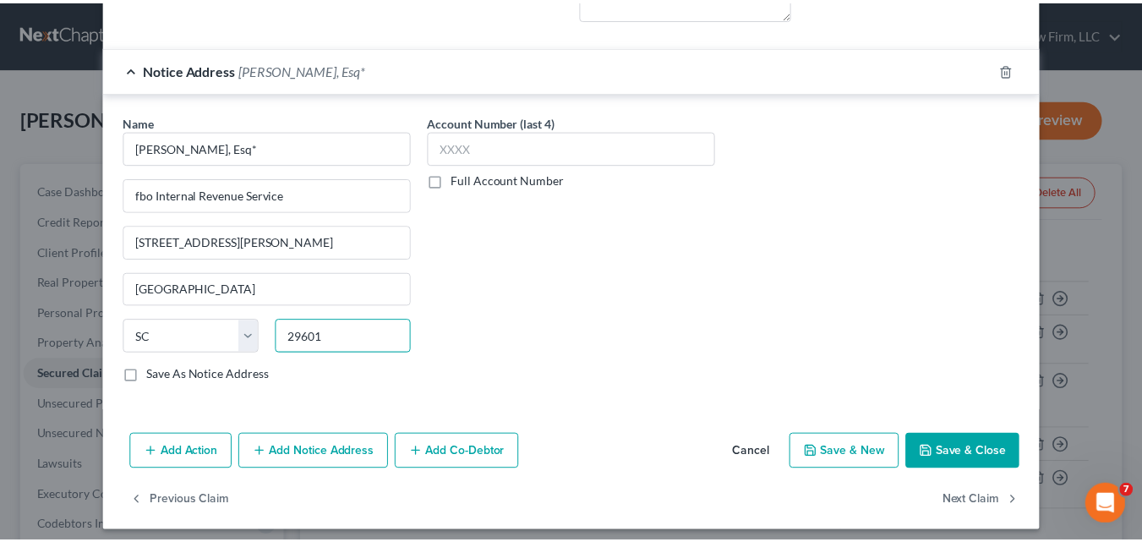
scroll to position [680, 0]
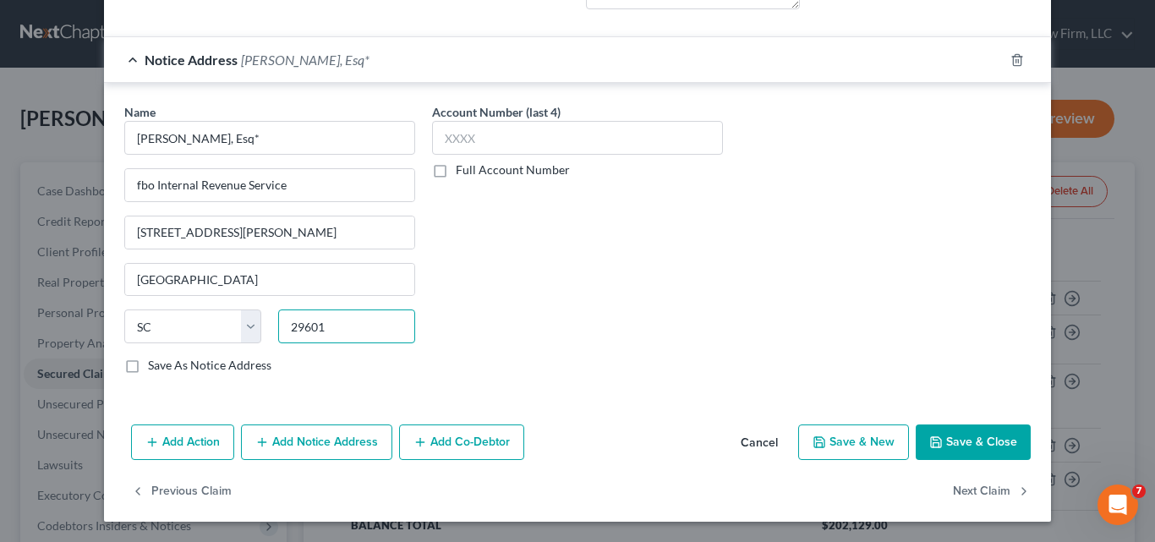
type input "29601"
click at [822, 449] on button "Save & New" at bounding box center [853, 442] width 111 height 36
select select "2"
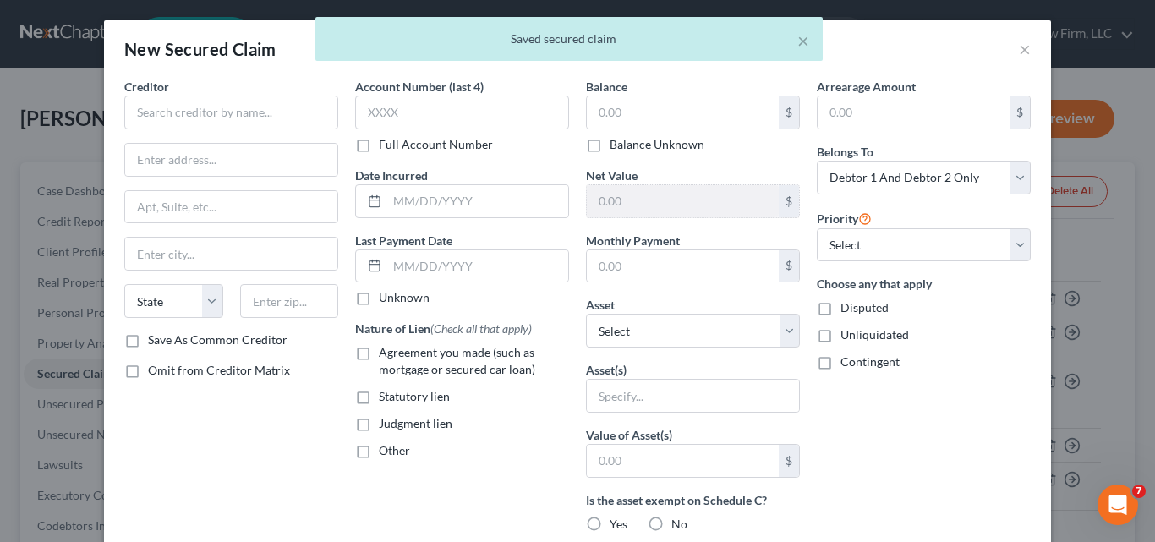
click at [1021, 49] on div "× Saved secured claim" at bounding box center [569, 43] width 1155 height 52
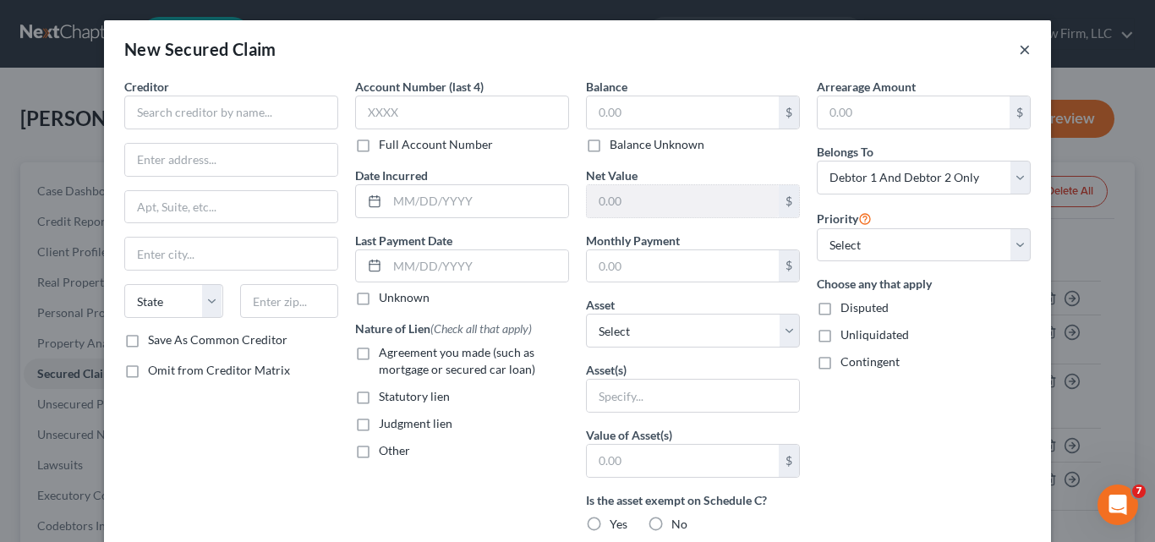
click at [1019, 52] on button "×" at bounding box center [1025, 49] width 12 height 20
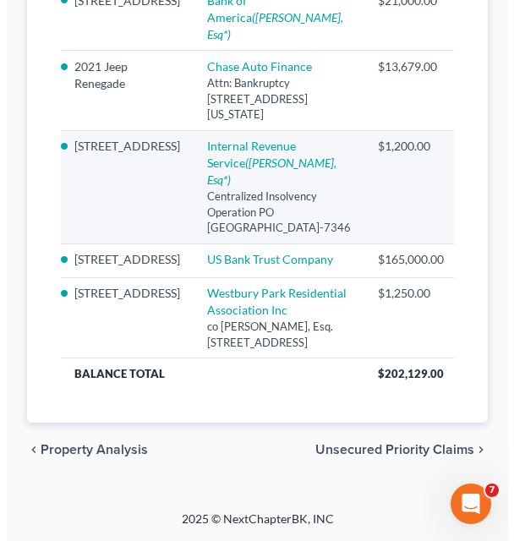
scroll to position [676, 0]
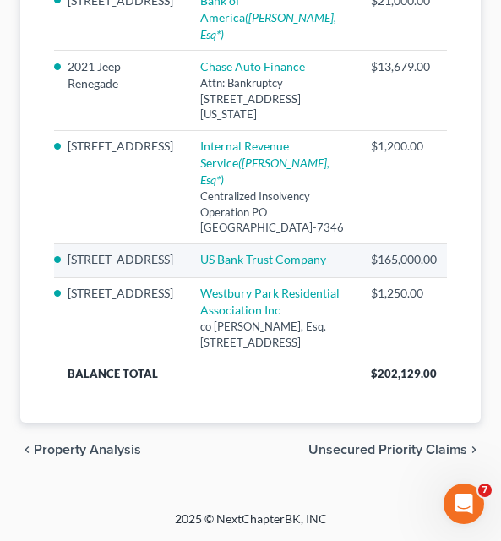
click at [200, 266] on link "US Bank Trust Company" at bounding box center [263, 259] width 126 height 14
select select "18"
select select "2"
select select "0"
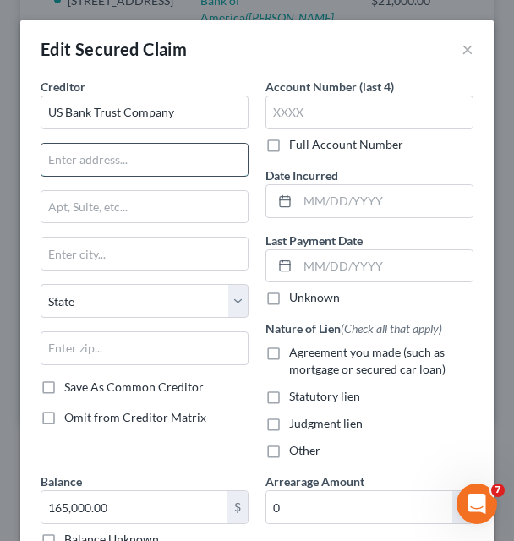
click at [148, 164] on input "text" at bounding box center [144, 160] width 206 height 32
type input "co [PERSON_NAME], Esq"
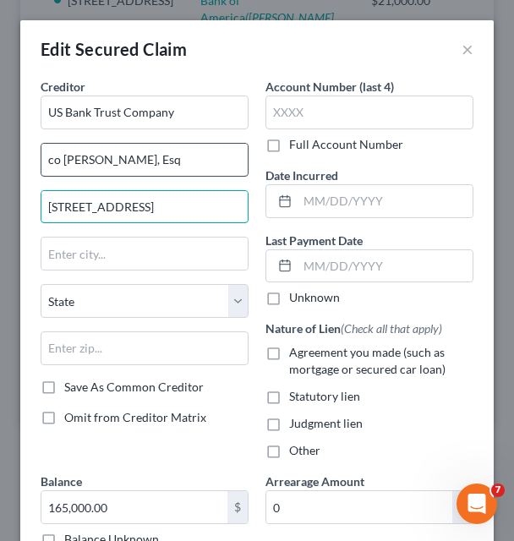
type input "[STREET_ADDRESS]"
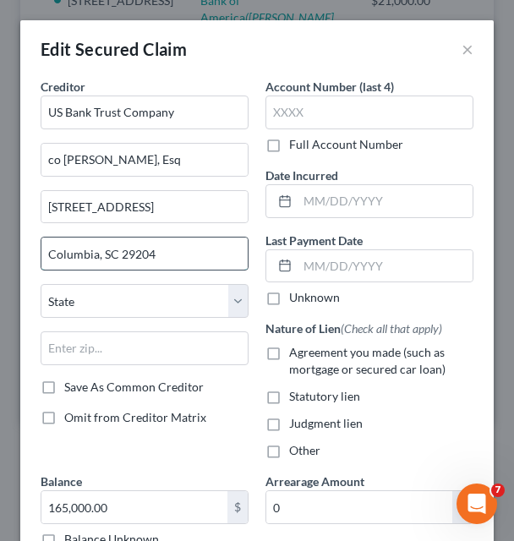
drag, startPoint x: 167, startPoint y: 251, endPoint x: 99, endPoint y: 261, distance: 69.2
click at [99, 261] on input "Columbia, SC 29204" at bounding box center [144, 254] width 206 height 32
type input "Columbia"
click at [105, 304] on select "State [US_STATE] AK AR AZ CA CO CT DE DC [GEOGRAPHIC_DATA] [GEOGRAPHIC_DATA] GU…" at bounding box center [145, 301] width 208 height 34
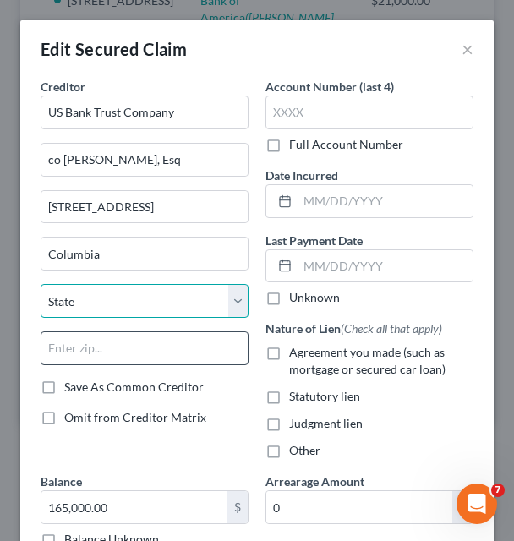
select select "42"
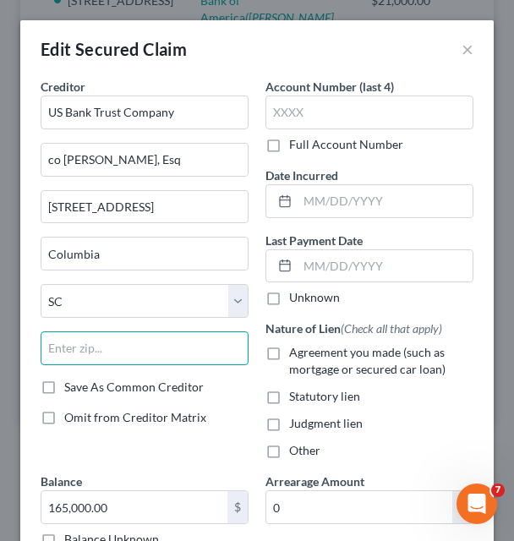
click at [94, 353] on input "text" at bounding box center [145, 348] width 208 height 34
paste input ", SC 29204"
type input "29204"
click at [163, 447] on div "Creditor * US Bank Trust Company co [PERSON_NAME], Esq [STREET_ADDRESS][GEOGRAP…" at bounding box center [144, 275] width 225 height 395
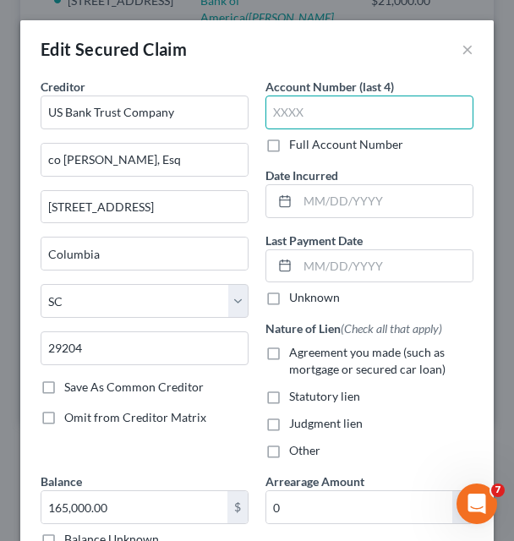
click at [328, 106] on input "text" at bounding box center [370, 113] width 208 height 34
click at [289, 149] on label "Full Account Number" at bounding box center [346, 144] width 114 height 17
click at [296, 147] on input "Full Account Number" at bounding box center [301, 141] width 11 height 11
click at [280, 113] on input "text" at bounding box center [370, 113] width 208 height 34
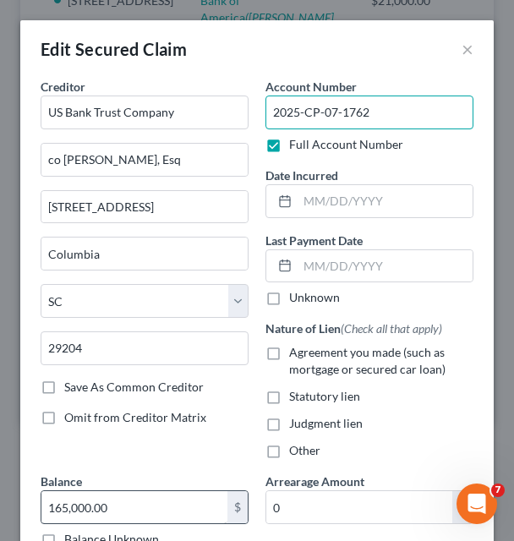
type input "2025-CP-07-1762"
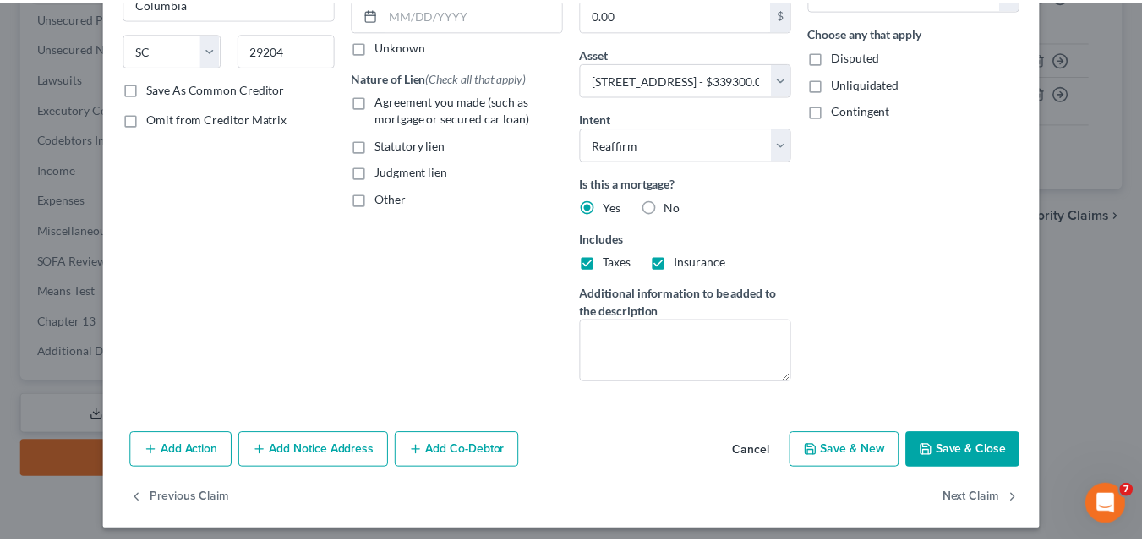
scroll to position [260, 0]
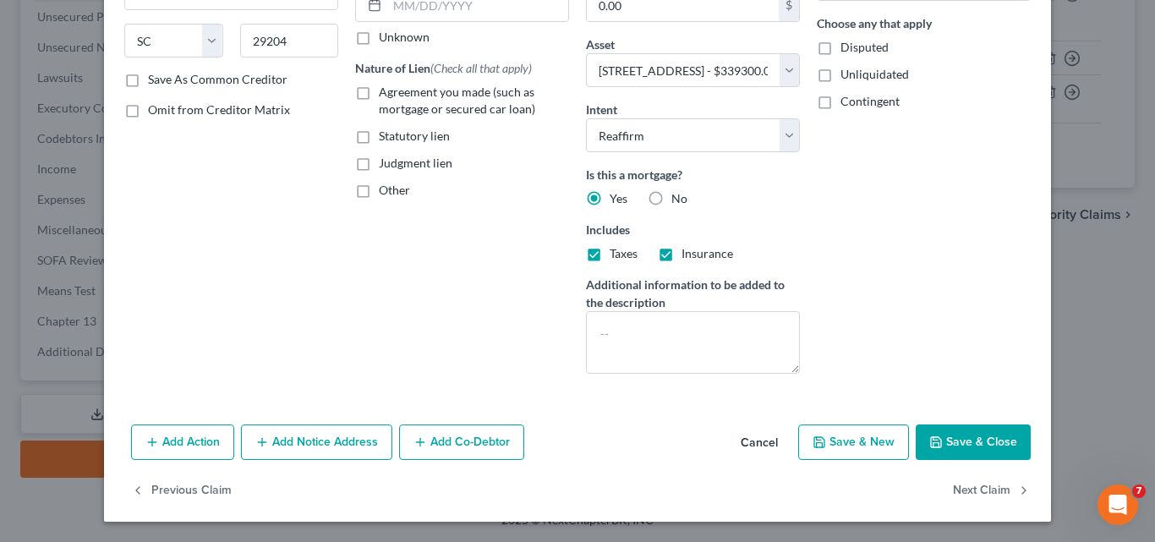
click at [971, 443] on button "Save & Close" at bounding box center [973, 442] width 115 height 36
select select
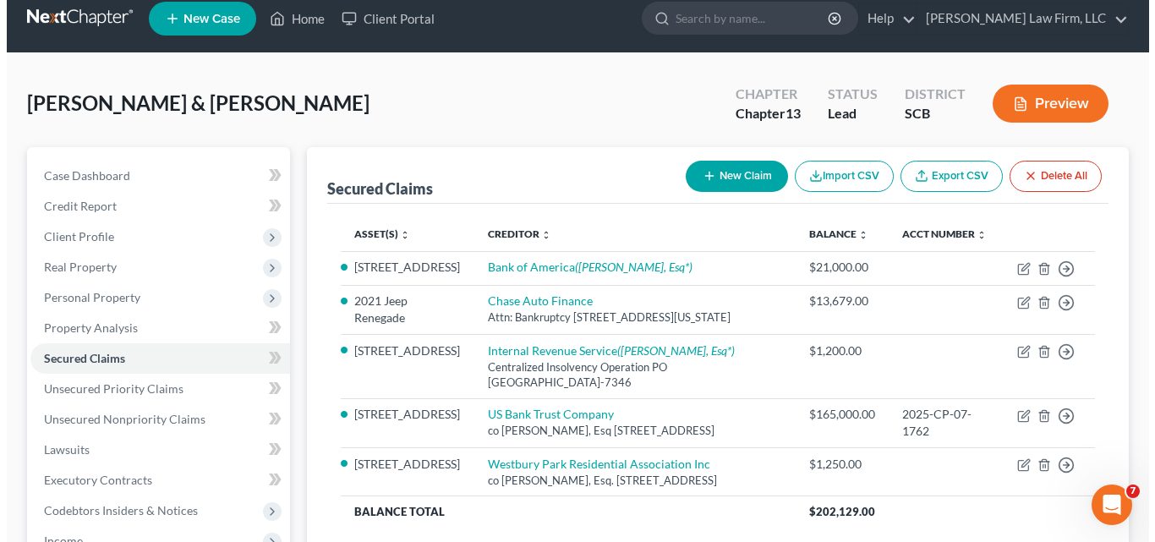
scroll to position [0, 0]
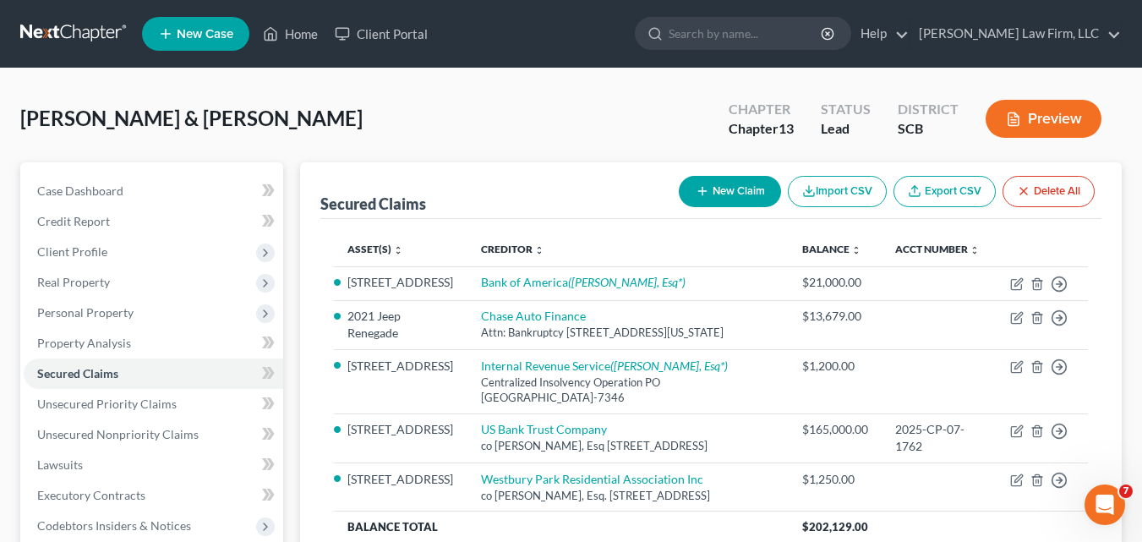
click at [1051, 112] on button "Preview" at bounding box center [1044, 119] width 116 height 38
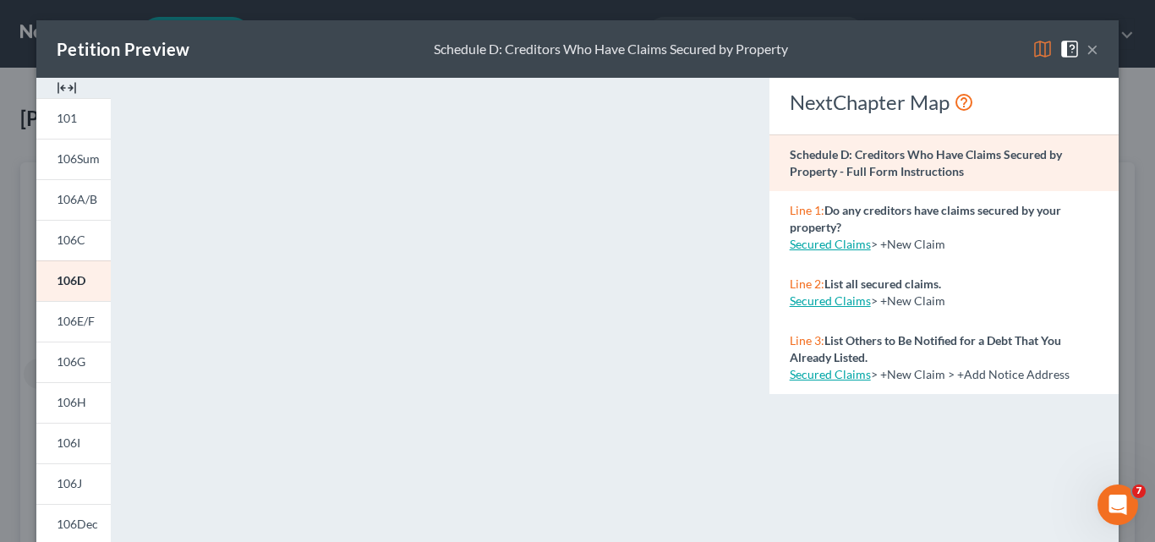
click at [1034, 50] on img at bounding box center [1042, 49] width 20 height 20
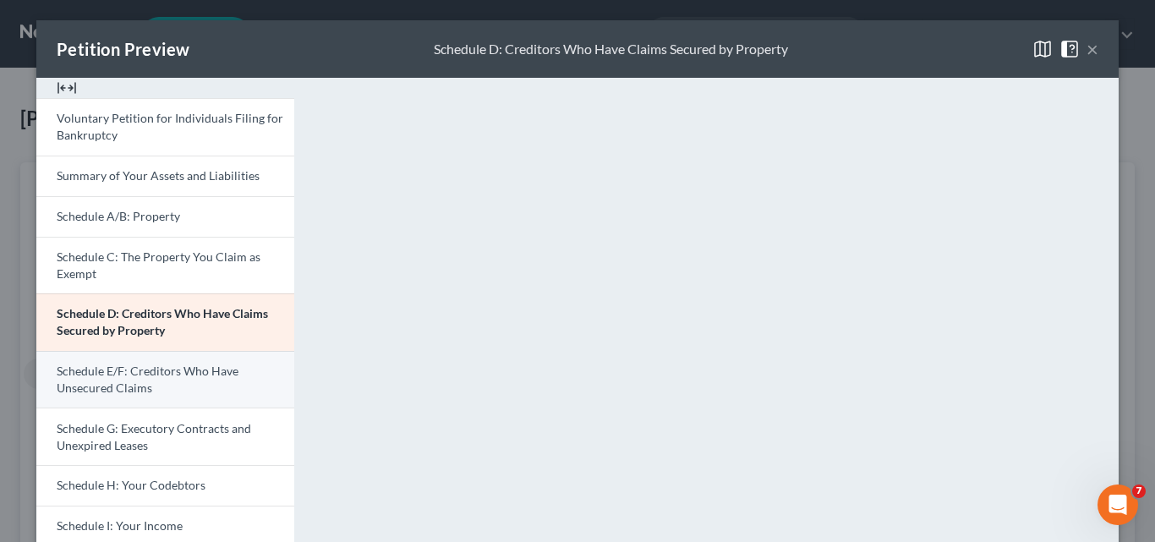
click at [167, 377] on span "Schedule E/F: Creditors Who Have Unsecured Claims" at bounding box center [148, 379] width 182 height 31
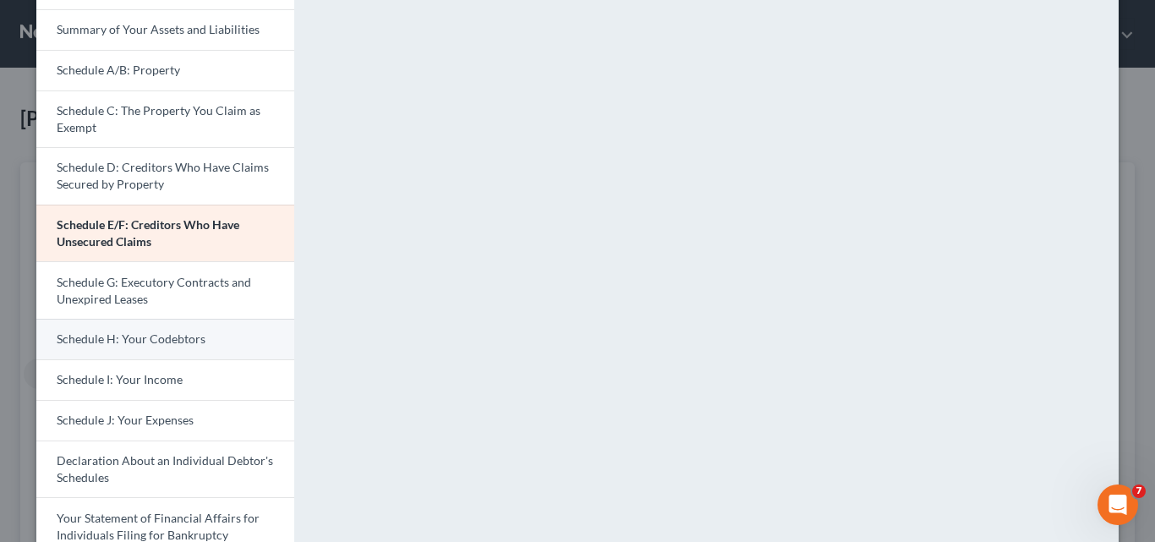
scroll to position [169, 0]
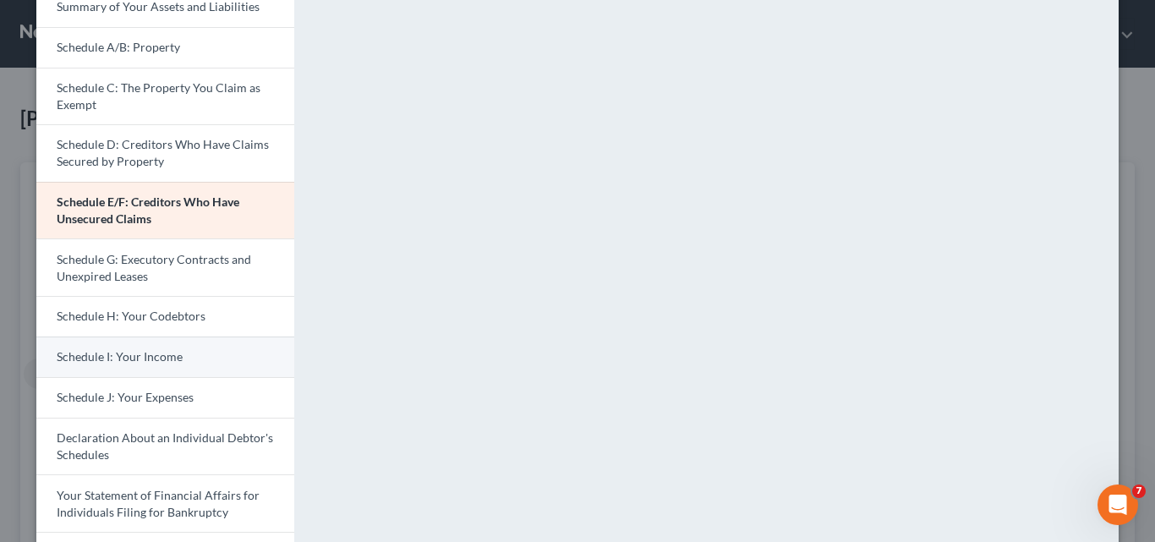
click at [151, 360] on span "Schedule I: Your Income" at bounding box center [120, 356] width 126 height 14
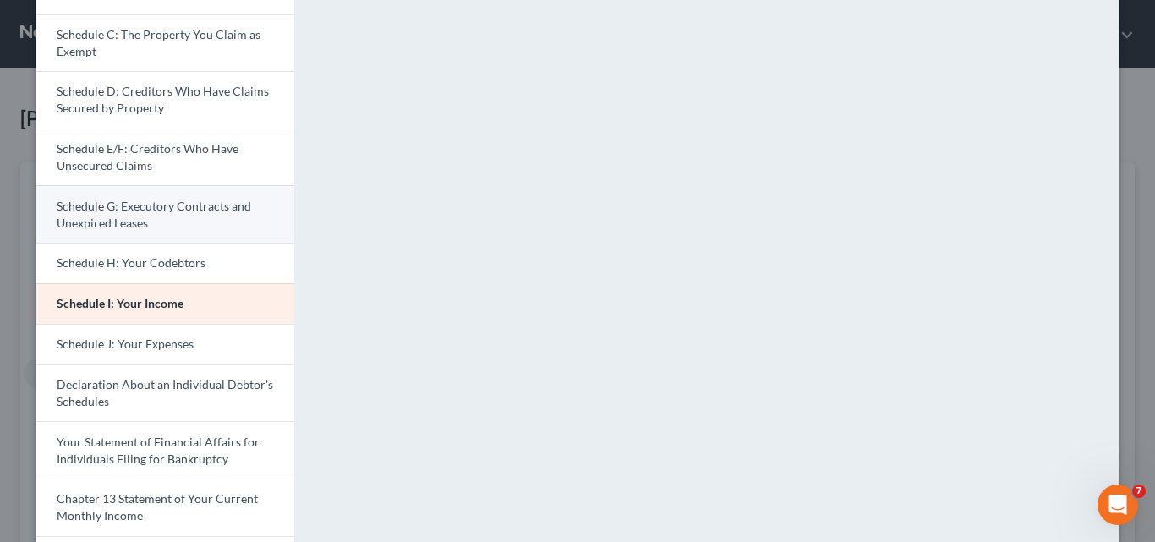
scroll to position [254, 0]
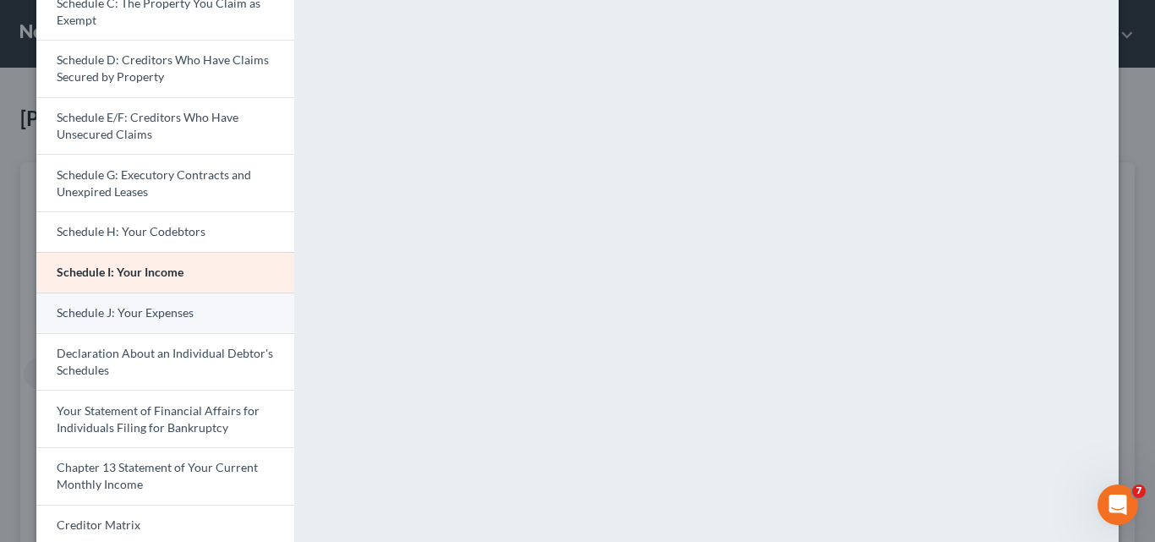
click at [129, 315] on span "Schedule J: Your Expenses" at bounding box center [125, 312] width 137 height 14
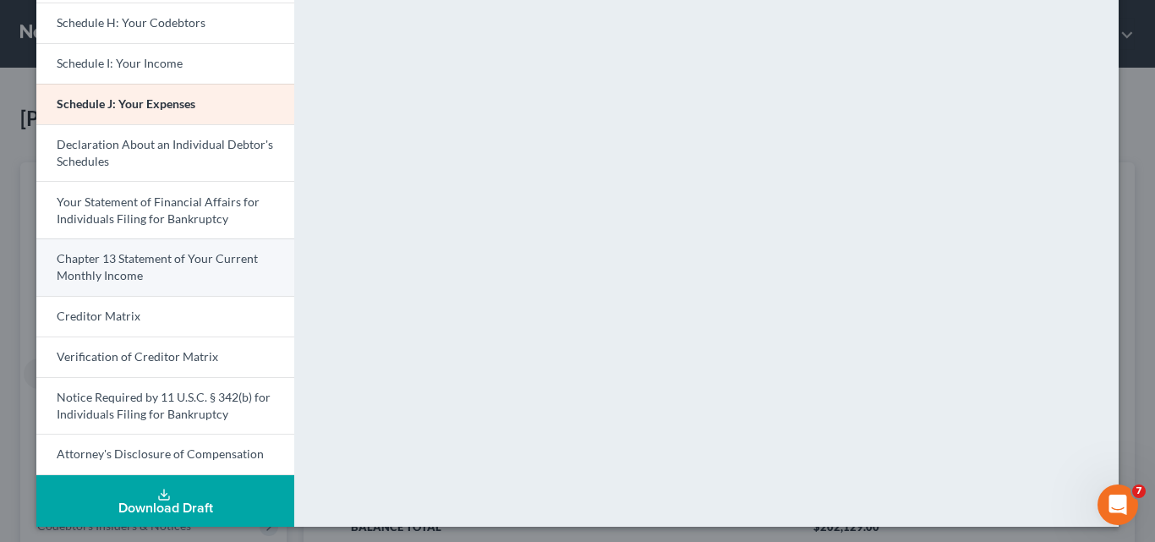
scroll to position [468, 0]
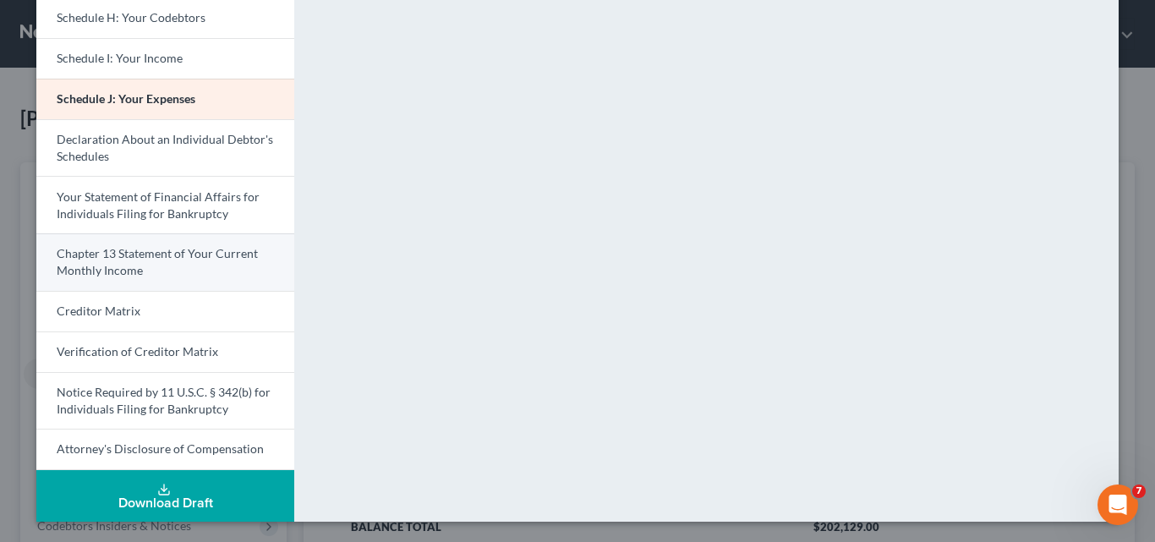
click at [139, 266] on link "Chapter 13 Statement of Your Current Monthly Income" at bounding box center [165, 261] width 258 height 57
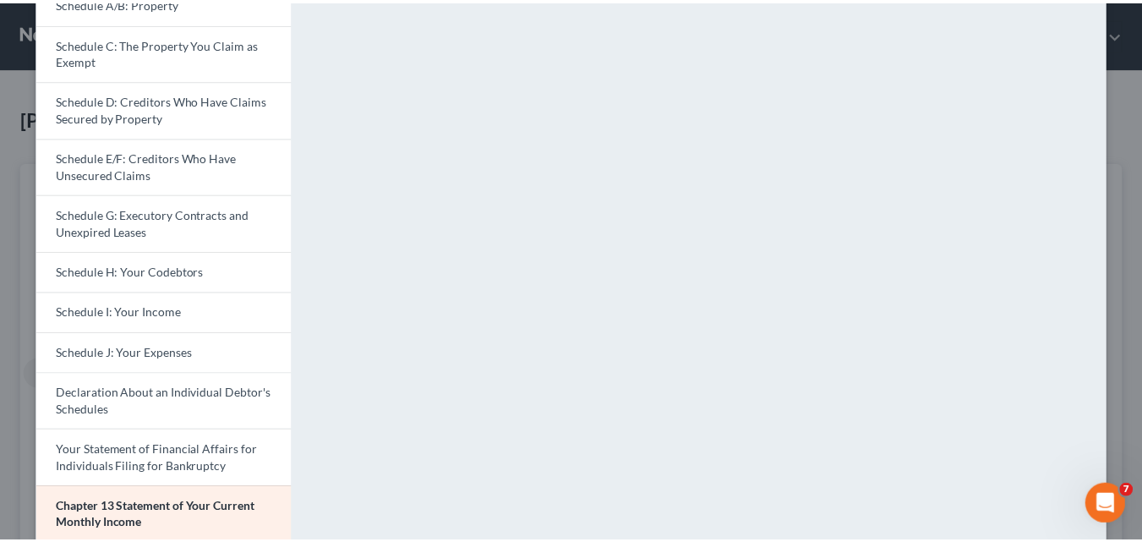
scroll to position [0, 0]
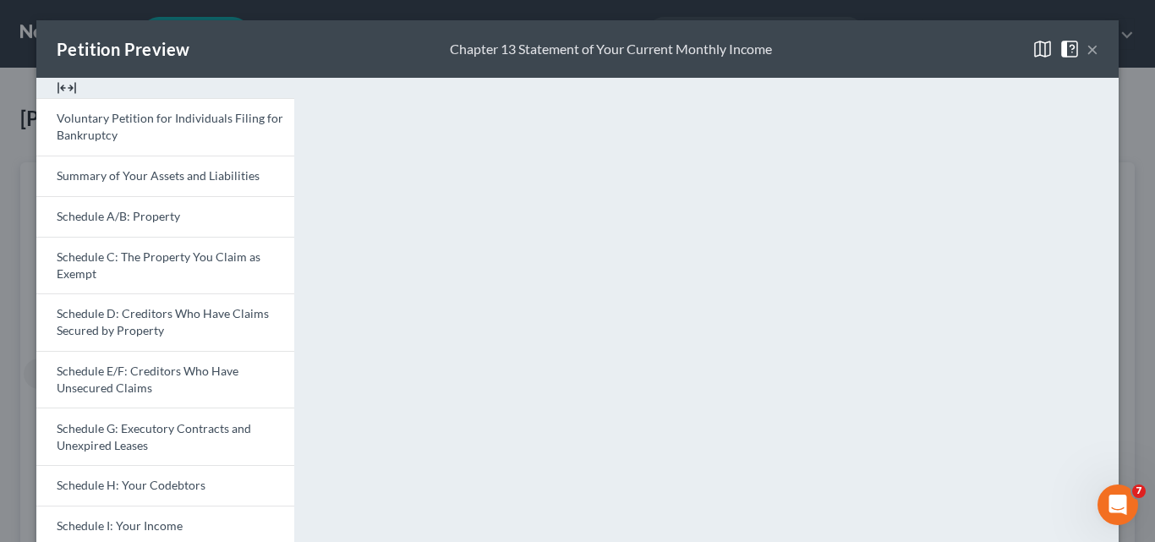
click at [1087, 51] on button "×" at bounding box center [1093, 49] width 12 height 20
